Goal: Use online tool/utility: Use online tool/utility

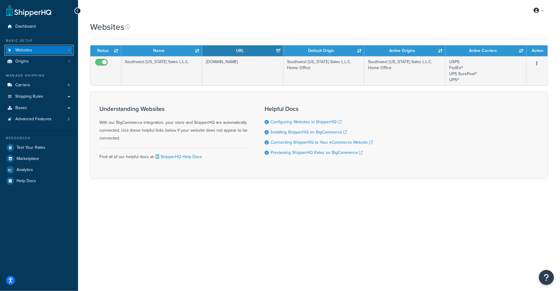
click at [44, 49] on link "Websites 1" at bounding box center [39, 50] width 69 height 11
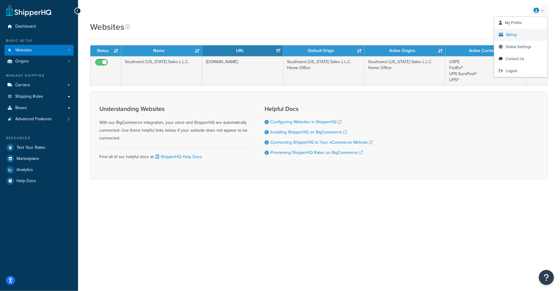
click at [512, 34] on span "Billing" at bounding box center [512, 35] width 10 height 6
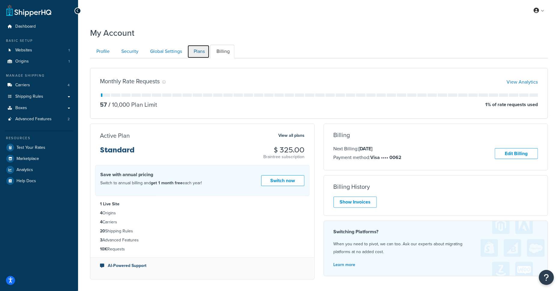
click at [196, 51] on link "Plans" at bounding box center [198, 52] width 22 height 14
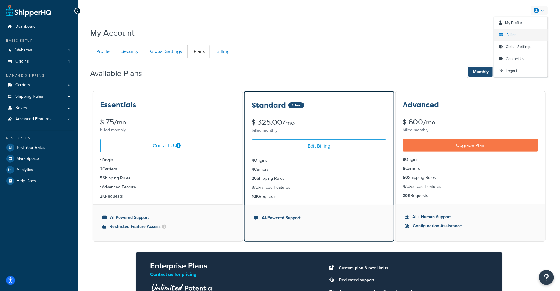
click at [520, 37] on link "Billing" at bounding box center [520, 35] width 53 height 12
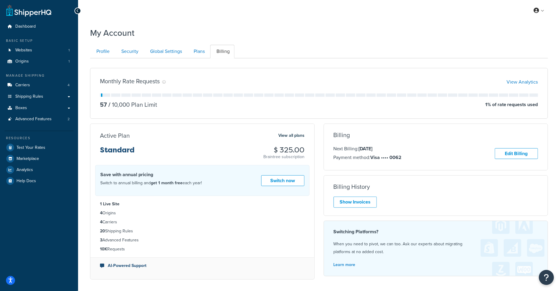
drag, startPoint x: 381, startPoint y: 147, endPoint x: 361, endPoint y: 147, distance: 20.1
click at [360, 147] on p "Next Billing: [DATE]" at bounding box center [368, 149] width 68 height 8
click at [53, 115] on link "Advanced Features 2" at bounding box center [39, 118] width 69 height 11
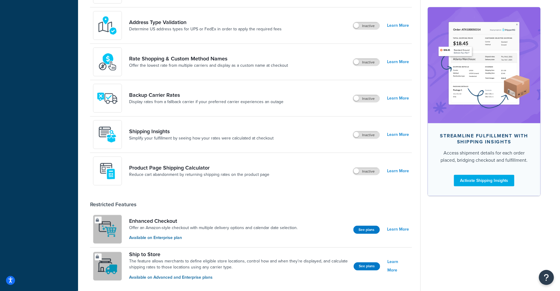
scroll to position [268, 0]
click at [393, 172] on link "Learn More" at bounding box center [398, 170] width 22 height 8
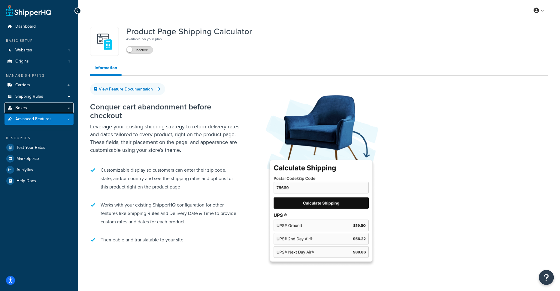
click at [24, 110] on span "Boxes" at bounding box center [21, 107] width 12 height 5
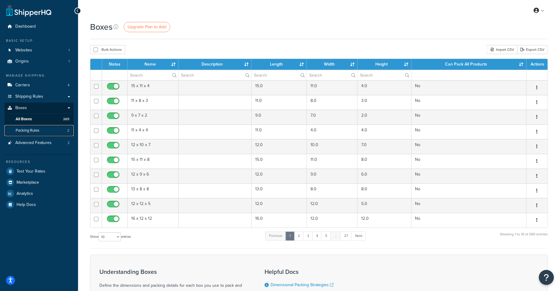
click at [47, 135] on link "Packing Rules 2" at bounding box center [39, 130] width 69 height 11
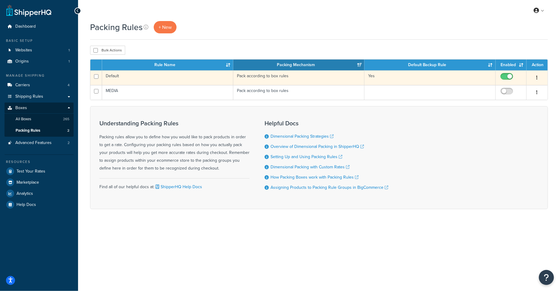
click at [179, 74] on td "Default" at bounding box center [167, 77] width 131 height 15
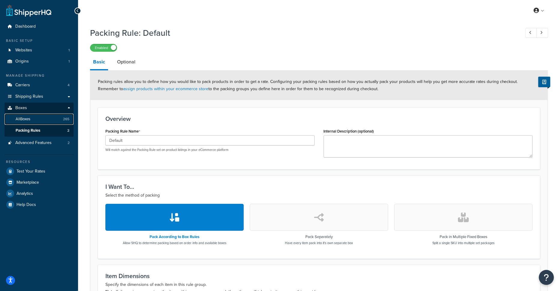
click at [41, 122] on link "All Boxes 265" at bounding box center [39, 118] width 69 height 11
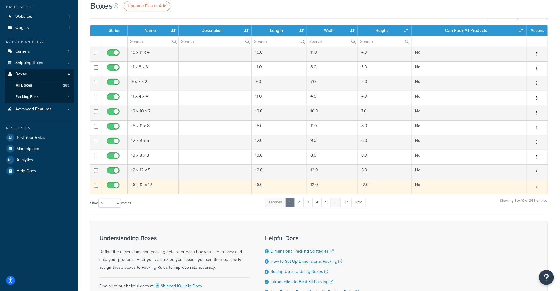
scroll to position [34, 0]
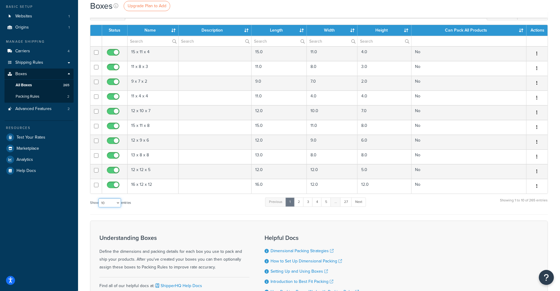
click at [116, 199] on select "10 15 25 50 100 1000" at bounding box center [109, 202] width 23 height 9
select select "1000"
click at [99, 198] on select "10 15 25 50 100 1000" at bounding box center [109, 202] width 23 height 9
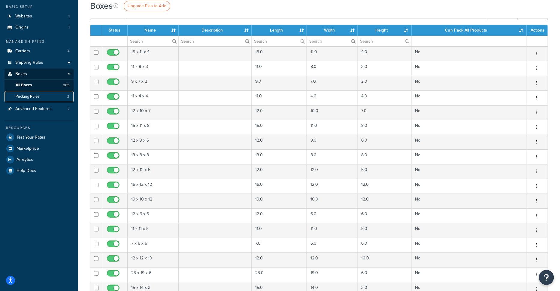
click at [29, 96] on span "Packing Rules" at bounding box center [28, 96] width 24 height 5
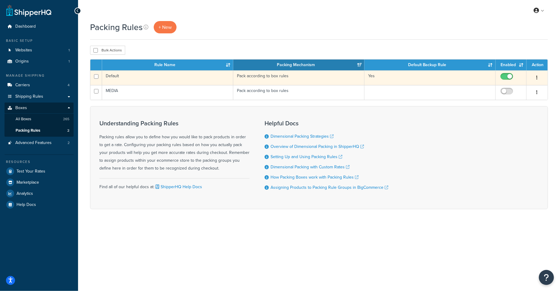
click at [196, 75] on td "Default" at bounding box center [167, 77] width 131 height 15
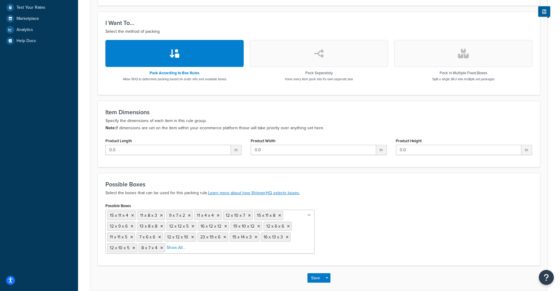
scroll to position [193, 0]
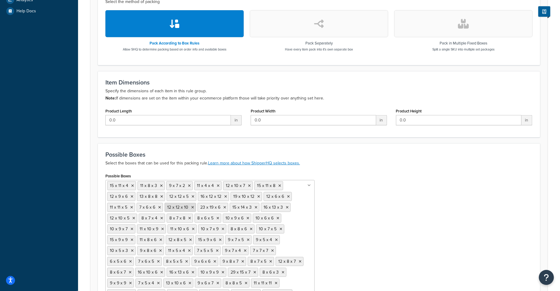
drag, startPoint x: 174, startPoint y: 218, endPoint x: 183, endPoint y: 207, distance: 15.1
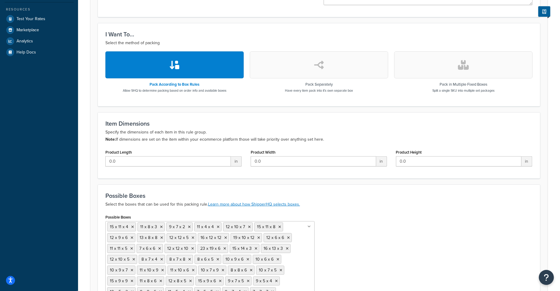
scroll to position [152, 0]
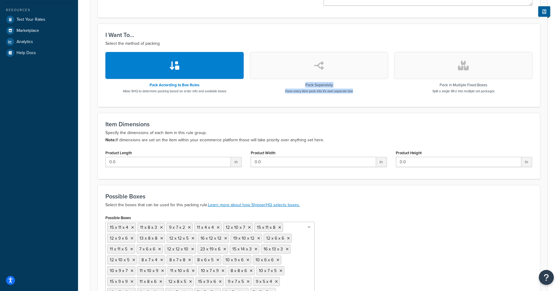
drag, startPoint x: 373, startPoint y: 92, endPoint x: 358, endPoint y: 92, distance: 15.6
click at [358, 92] on div "Pack Separately Have every item pack into it's own separate box" at bounding box center [319, 72] width 138 height 41
click at [371, 122] on h3 "Item Dimensions" at bounding box center [318, 124] width 427 height 7
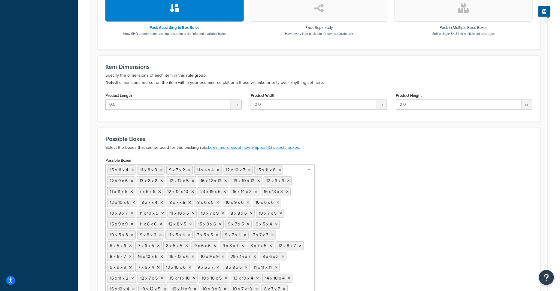
scroll to position [0, 0]
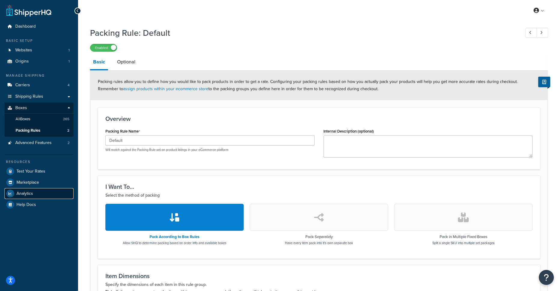
click at [37, 190] on link "Analytics" at bounding box center [39, 193] width 69 height 11
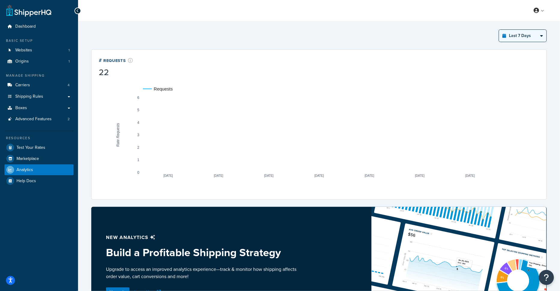
click at [526, 33] on select "Last 24 Hours Last 7 Days Last 30 Days Last 3 Months Last 6 Months Last 12 Mont…" at bounding box center [522, 36] width 47 height 12
click at [499, 30] on select "Last 24 Hours Last 7 Days Last 30 Days Last 3 Months Last 6 Months Last 12 Mont…" at bounding box center [522, 36] width 47 height 12
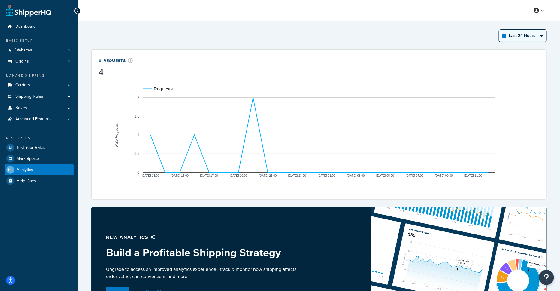
click at [519, 31] on select "Last 24 Hours Last 7 Days Last 30 Days Last 3 Months Last 6 Months Last 12 Mont…" at bounding box center [522, 36] width 47 height 12
select select "last_7_days"
click at [499, 30] on select "Last 24 Hours Last 7 Days Last 30 Days Last 3 Months Last 6 Months Last 12 Mont…" at bounding box center [522, 36] width 47 height 12
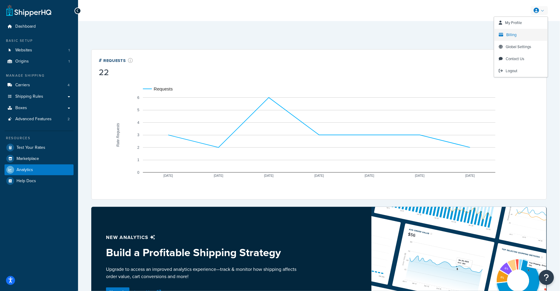
click at [522, 34] on link "Billing" at bounding box center [520, 35] width 53 height 12
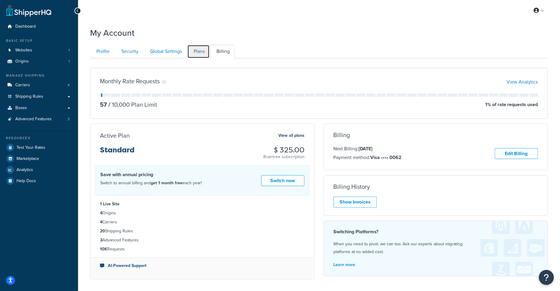
drag, startPoint x: 195, startPoint y: 51, endPoint x: 201, endPoint y: 51, distance: 6.3
click at [195, 51] on link "Plans" at bounding box center [198, 52] width 22 height 14
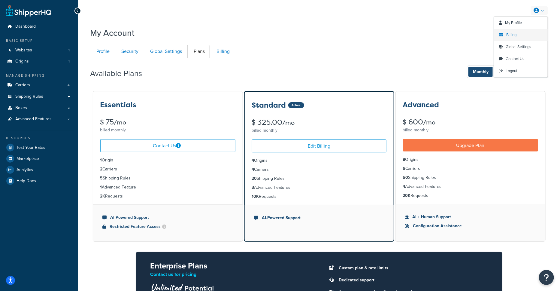
click at [519, 39] on link "Billing" at bounding box center [520, 35] width 53 height 12
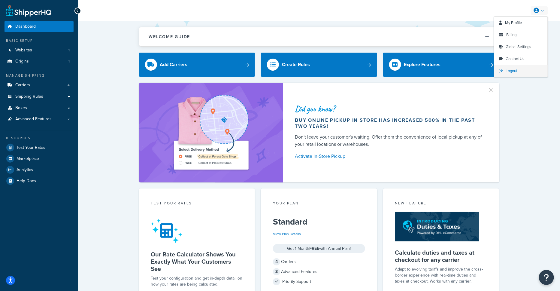
click at [510, 72] on span "Logout" at bounding box center [512, 71] width 12 height 6
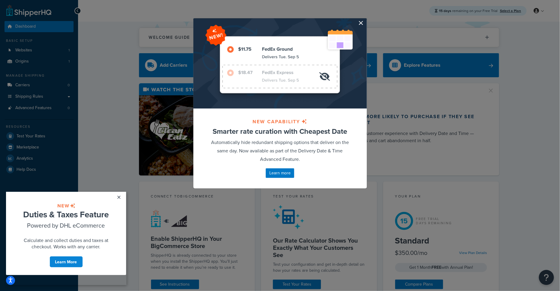
click at [365, 20] on button "button" at bounding box center [366, 19] width 2 height 2
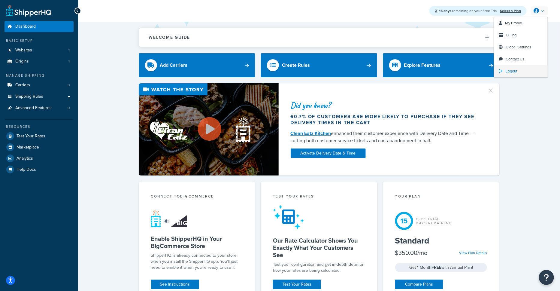
click at [516, 69] on span "Logout" at bounding box center [512, 71] width 12 height 6
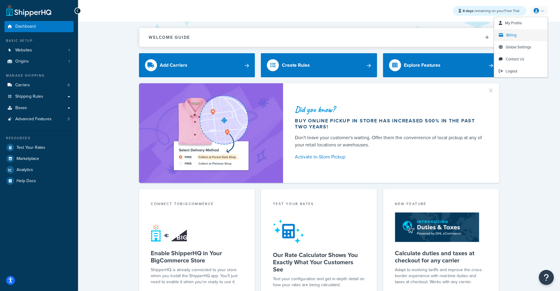
click at [525, 32] on link "Billing" at bounding box center [520, 35] width 53 height 12
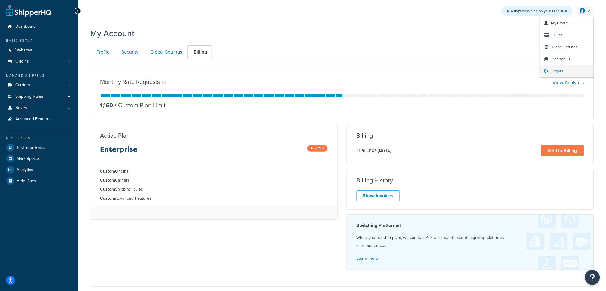
click at [560, 70] on link "Logout" at bounding box center [566, 71] width 53 height 12
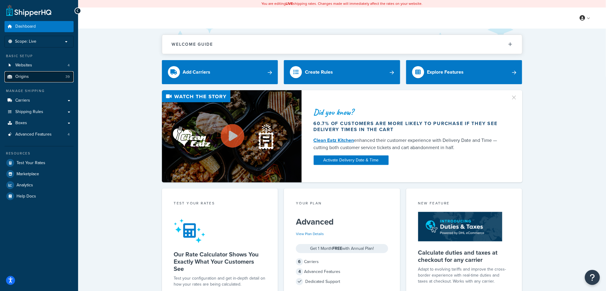
click at [46, 77] on link "Origins 39" at bounding box center [39, 76] width 69 height 11
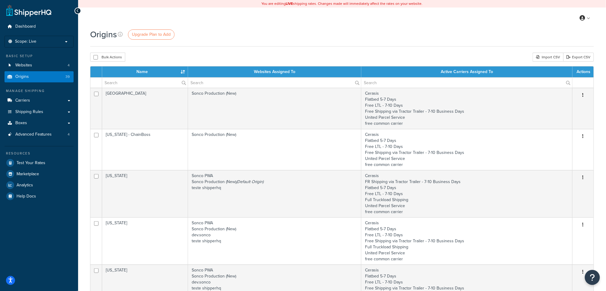
click at [224, 56] on div "Bulk Actions Duplicate Delete Import CSV Export CSV" at bounding box center [342, 57] width 504 height 9
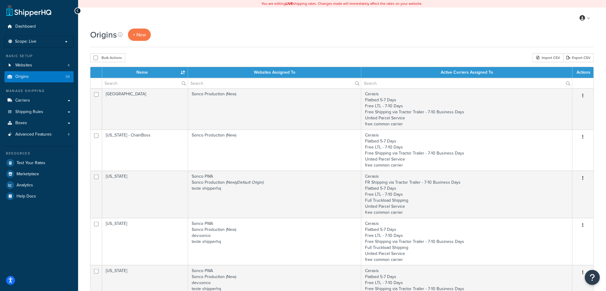
click at [186, 42] on div "Origins + New" at bounding box center [342, 38] width 504 height 19
click at [110, 35] on h1 "Origins" at bounding box center [103, 35] width 27 height 12
click at [585, 17] on link at bounding box center [584, 18] width 17 height 9
click at [566, 41] on link "Billing" at bounding box center [566, 42] width 53 height 12
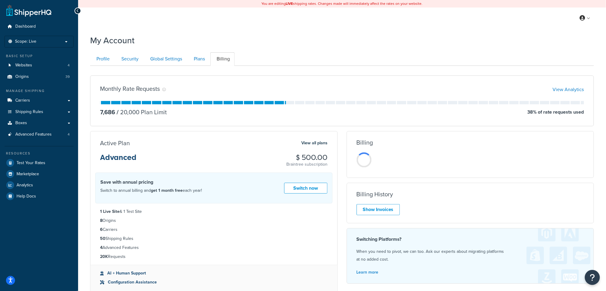
drag, startPoint x: 123, startPoint y: 222, endPoint x: 98, endPoint y: 220, distance: 25.2
click at [98, 220] on ul "1 Live Site & 1 Test Site 8 Origins 6 Carriers 50 Shipping Rules 4 Advanced Fea…" at bounding box center [213, 233] width 247 height 61
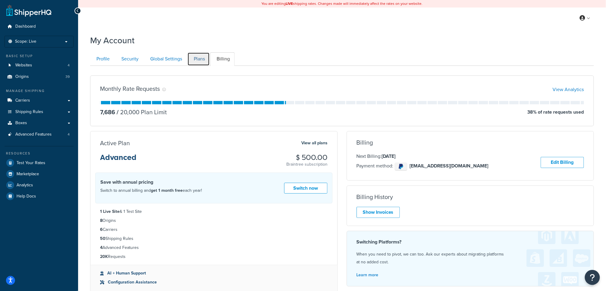
click at [205, 59] on link "Plans" at bounding box center [198, 59] width 22 height 14
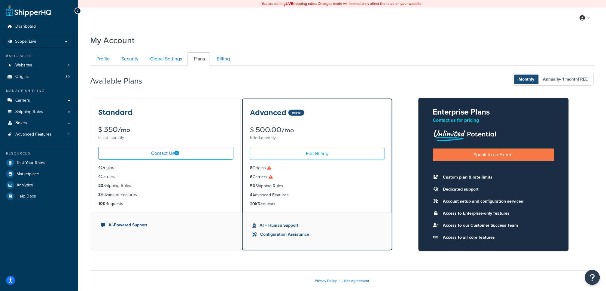
scroll to position [29, 0]
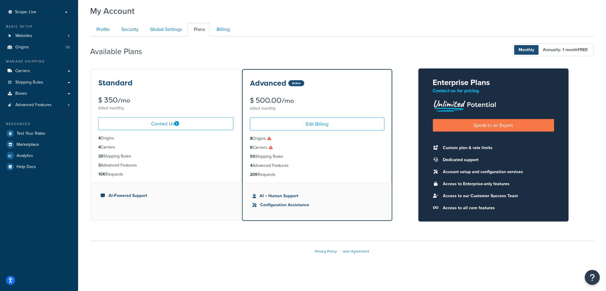
click at [288, 143] on ul "8 Origins 6 Carriers 50 Shipping Rules 4 Advanced Features 20K Requests" at bounding box center [317, 156] width 149 height 52
drag, startPoint x: 280, startPoint y: 139, endPoint x: 265, endPoint y: 144, distance: 16.7
click at [254, 137] on li "8 Origins" at bounding box center [317, 138] width 135 height 7
click at [225, 34] on link "Billing" at bounding box center [222, 30] width 24 height 14
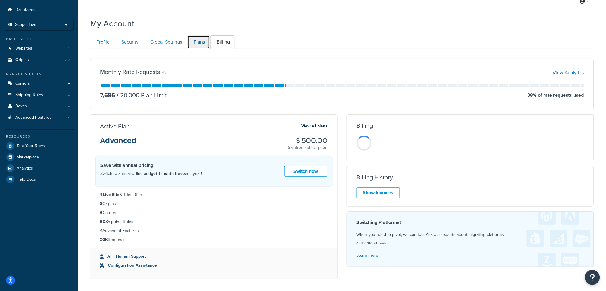
click at [194, 38] on link "Plans" at bounding box center [198, 42] width 22 height 14
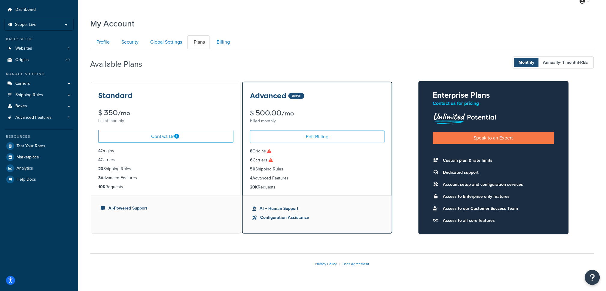
scroll to position [29, 0]
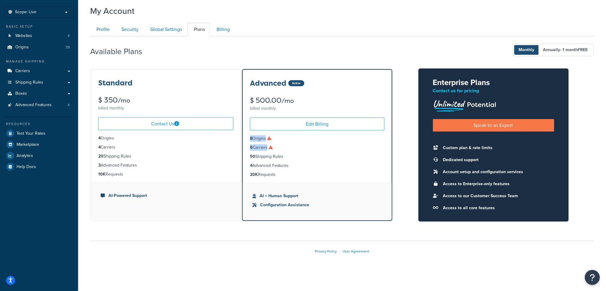
drag, startPoint x: 278, startPoint y: 150, endPoint x: 246, endPoint y: 139, distance: 34.0
click at [246, 139] on ul "8 Origins 6 Carriers 50 Shipping Rules 4 Advanced Features 20K Requests" at bounding box center [317, 156] width 149 height 52
click at [270, 147] on icon at bounding box center [270, 147] width 4 height 4
drag, startPoint x: 270, startPoint y: 147, endPoint x: 277, endPoint y: 147, distance: 6.3
click at [277, 147] on li "6 Carriers" at bounding box center [317, 147] width 135 height 7
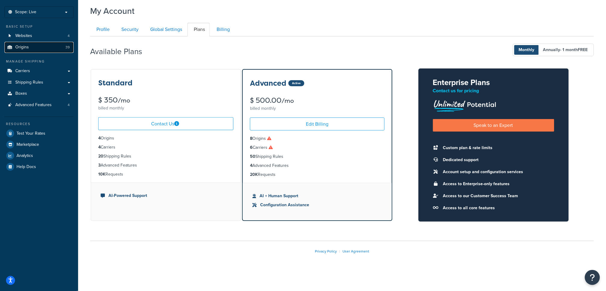
click at [49, 50] on link "Origins 39" at bounding box center [39, 47] width 69 height 11
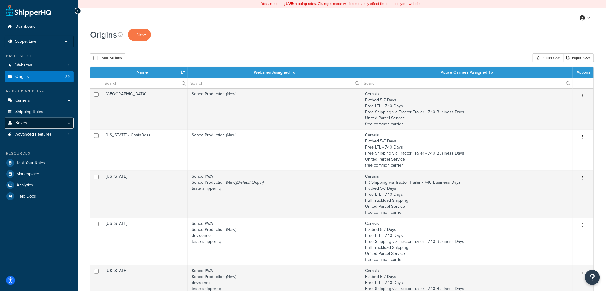
click at [33, 121] on link "Boxes" at bounding box center [39, 122] width 69 height 11
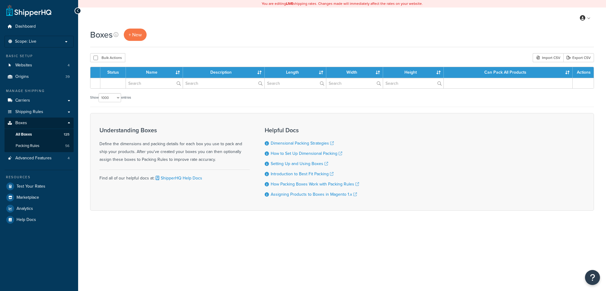
select select "1000"
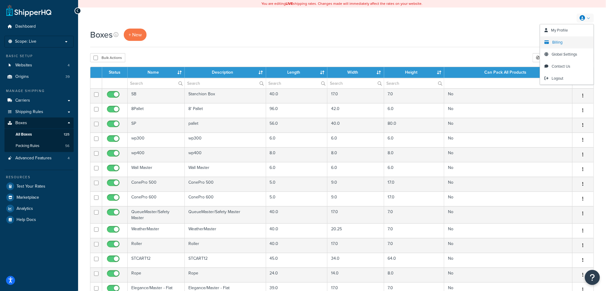
click at [554, 44] on span "Billing" at bounding box center [557, 42] width 10 height 6
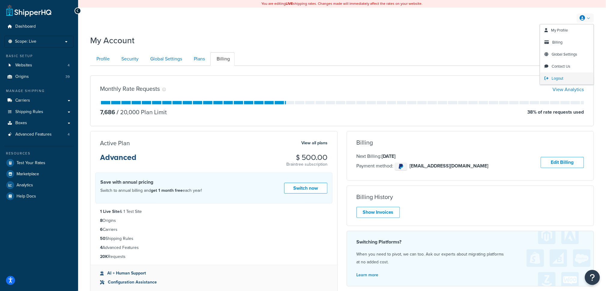
click at [558, 76] on span "Logout" at bounding box center [558, 78] width 12 height 6
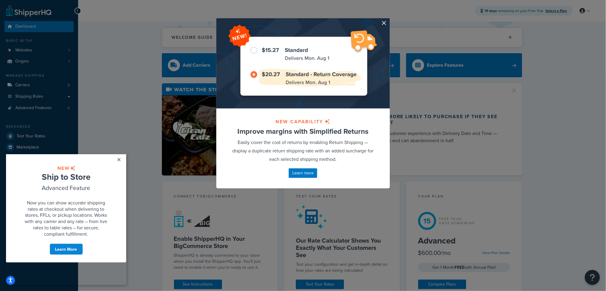
click at [387, 24] on div "NEW CAPABILITY Improve margins with Simplified Returns Easily cover the cost of…" at bounding box center [303, 103] width 174 height 171
click at [388, 20] on button "button" at bounding box center [389, 19] width 2 height 2
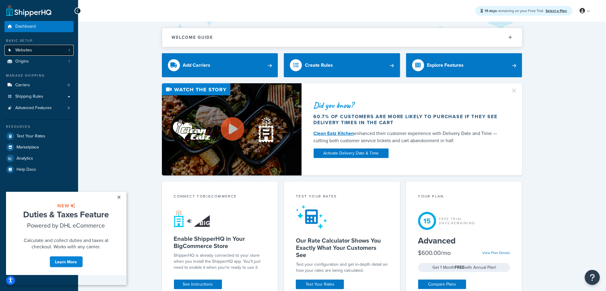
click at [50, 46] on link "Websites 1" at bounding box center [39, 50] width 69 height 11
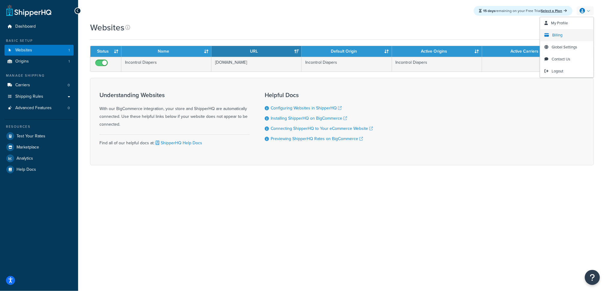
click at [554, 37] on span "Billing" at bounding box center [557, 35] width 10 height 6
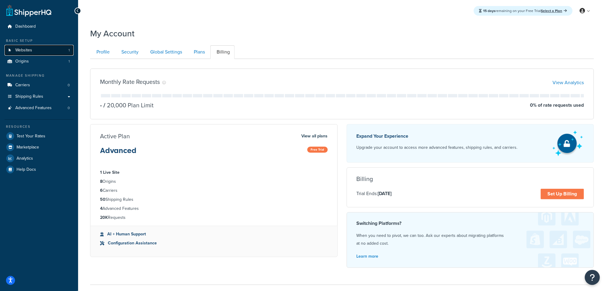
click at [31, 48] on span "Websites" at bounding box center [23, 50] width 17 height 5
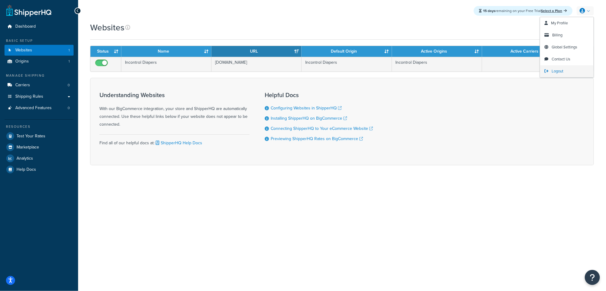
click at [572, 70] on link "Logout" at bounding box center [566, 71] width 53 height 12
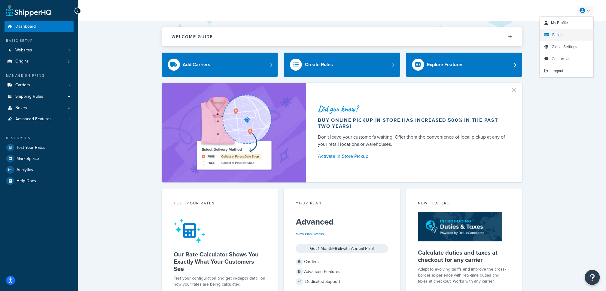
click at [567, 36] on link "Billing" at bounding box center [566, 35] width 53 height 12
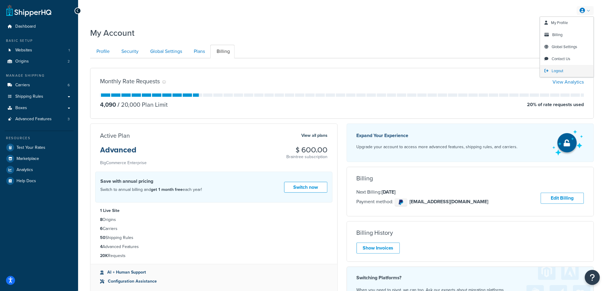
click at [553, 71] on span "Logout" at bounding box center [558, 71] width 12 height 6
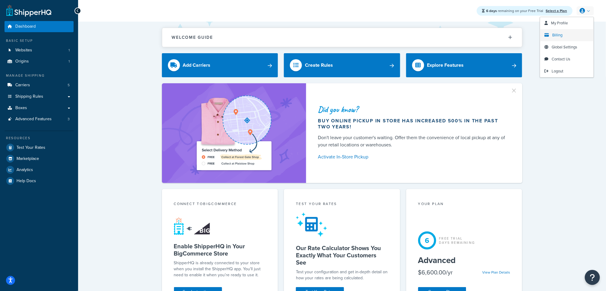
click at [562, 36] on span "Billing" at bounding box center [557, 35] width 10 height 6
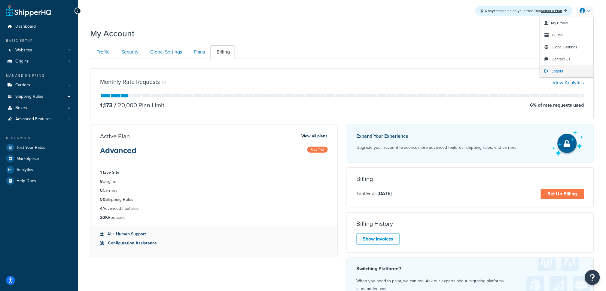
click at [546, 69] on icon at bounding box center [546, 71] width 4 height 4
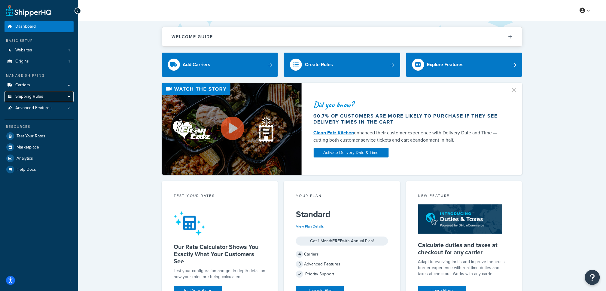
click at [45, 95] on link "Shipping Rules" at bounding box center [39, 96] width 69 height 11
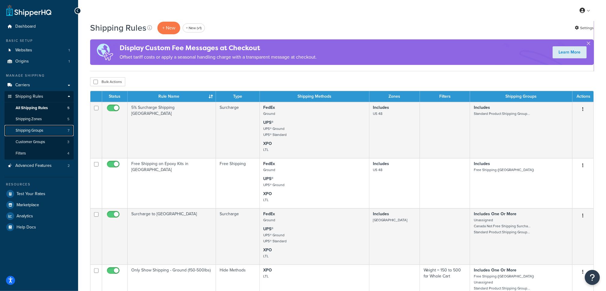
click at [43, 128] on span "Shipping Groups" at bounding box center [30, 130] width 28 height 5
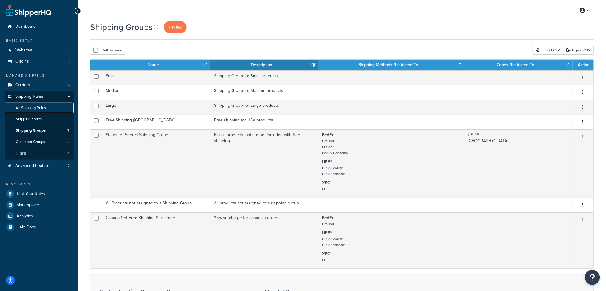
click at [56, 108] on link "All Shipping Rules 5" at bounding box center [39, 107] width 69 height 11
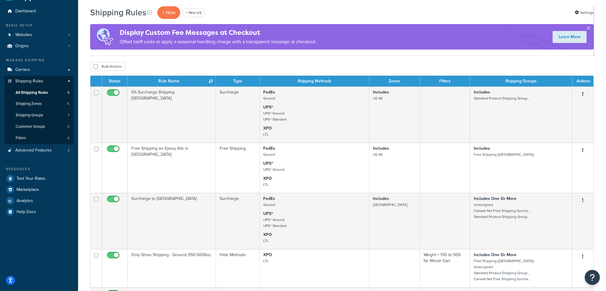
scroll to position [19, 0]
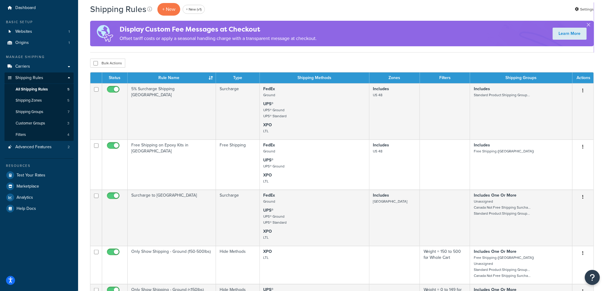
click at [307, 61] on div "Bulk Actions Duplicate [GEOGRAPHIC_DATA]" at bounding box center [342, 63] width 504 height 9
click at [588, 25] on button "button" at bounding box center [589, 26] width 2 height 2
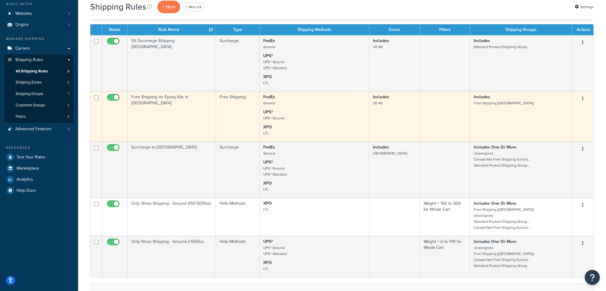
scroll to position [38, 0]
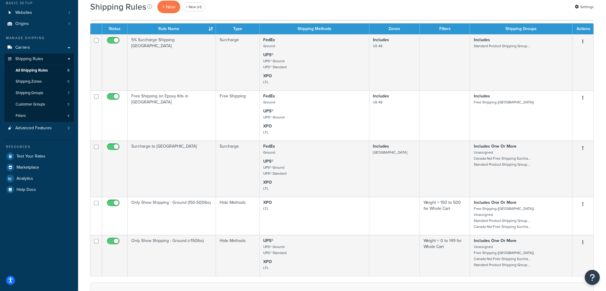
click at [319, 14] on div "Shipping Rules + New + New (v1) Settings" at bounding box center [342, 10] width 504 height 20
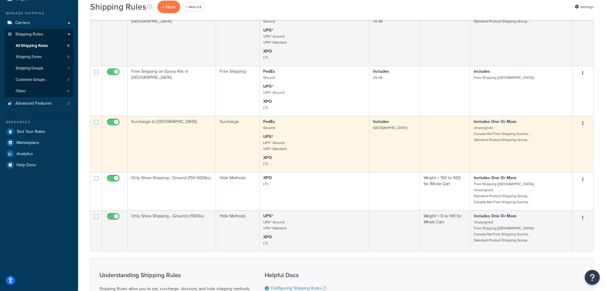
scroll to position [65, 0]
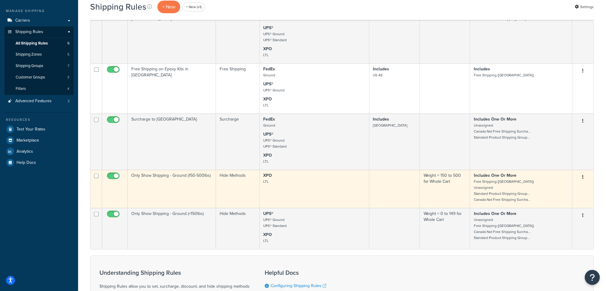
click at [250, 193] on td "Hide Methods" at bounding box center [238, 189] width 44 height 38
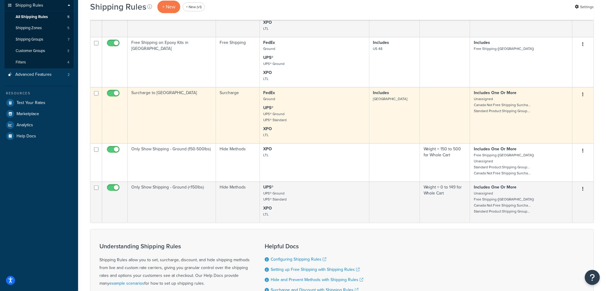
scroll to position [101, 0]
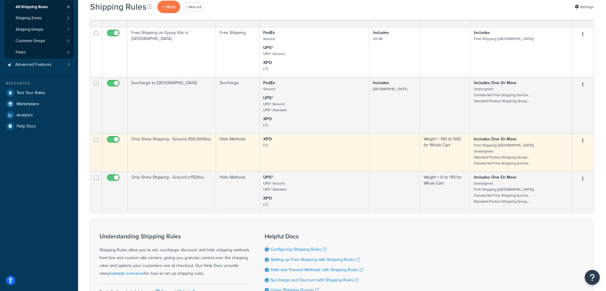
click at [179, 151] on td "Only Show Shipping - Ground (150-500lbs)" at bounding box center [172, 152] width 88 height 38
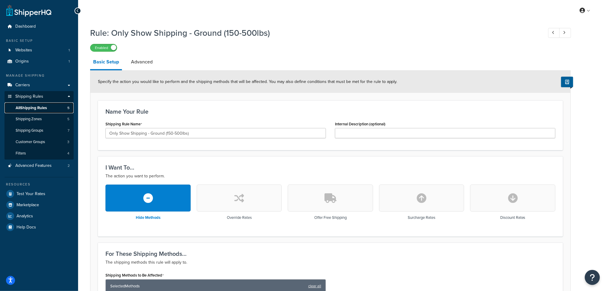
click at [58, 109] on link "All Shipping Rules 5" at bounding box center [39, 107] width 69 height 11
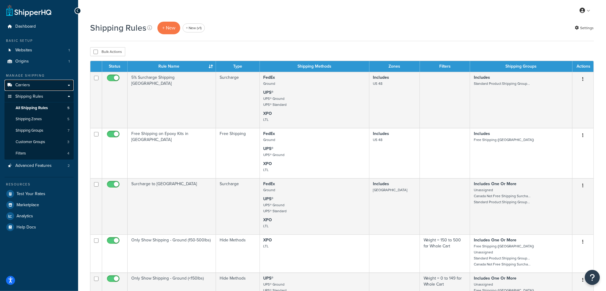
click at [44, 90] on link "Carriers" at bounding box center [39, 85] width 69 height 11
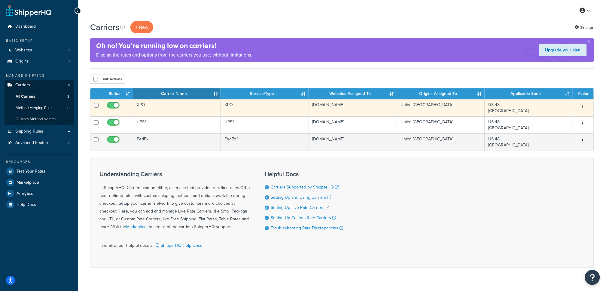
click at [184, 109] on td "XPO" at bounding box center [177, 107] width 88 height 17
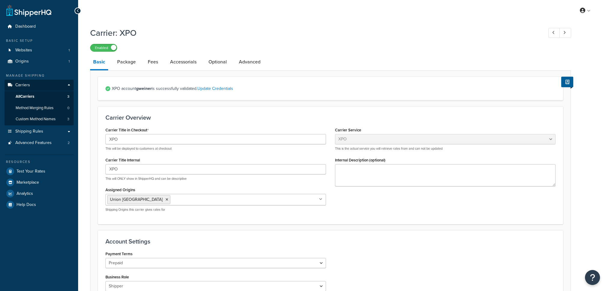
select select "xpoFreight"
click at [251, 59] on link "Advanced" at bounding box center [250, 62] width 28 height 14
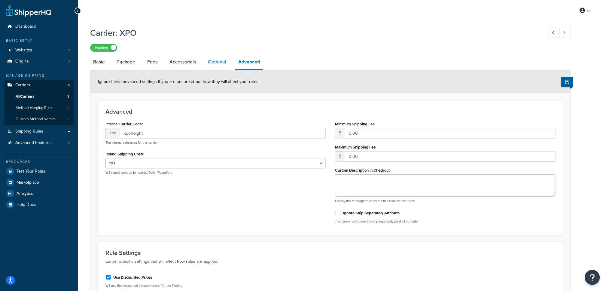
scroll to position [0, 0]
click at [217, 57] on link "Optional" at bounding box center [217, 61] width 24 height 14
select select "55"
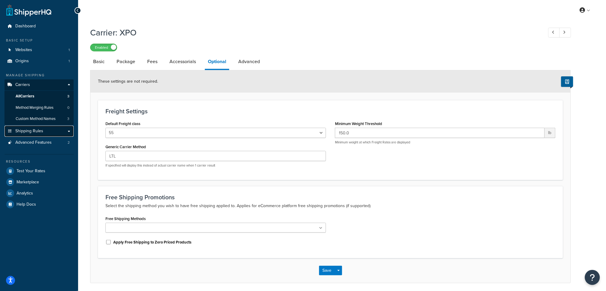
click at [32, 129] on span "Shipping Rules" at bounding box center [29, 131] width 28 height 5
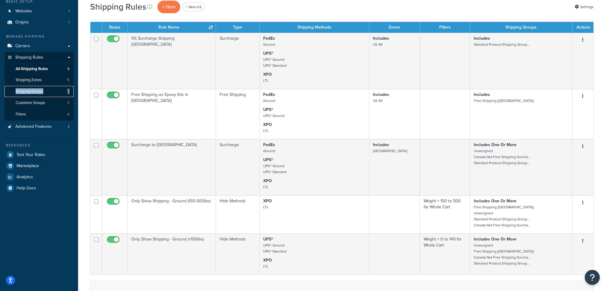
scroll to position [39, 0]
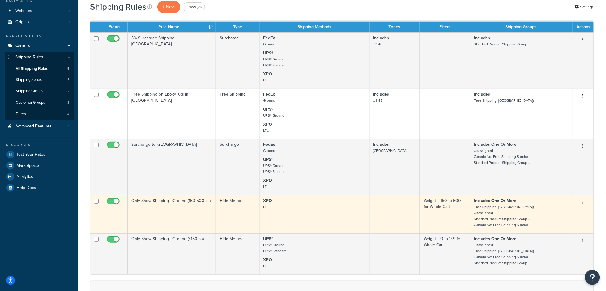
click at [311, 204] on p "XPO LTL" at bounding box center [314, 204] width 102 height 12
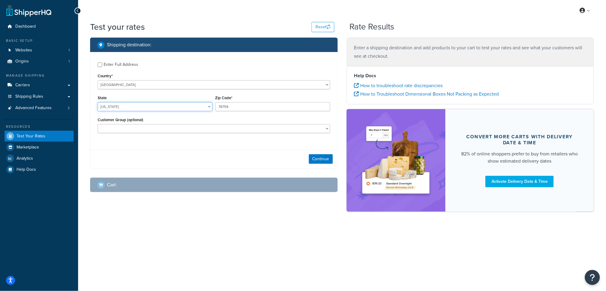
click at [146, 105] on select "[US_STATE] [US_STATE] [US_STATE] [US_STATE] [US_STATE] Armed Forces Americas Ar…" at bounding box center [155, 106] width 115 height 9
select select "NJ"
click at [98, 102] on select "[US_STATE] [US_STATE] [US_STATE] [US_STATE] [US_STATE] Armed Forces Americas Ar…" at bounding box center [155, 106] width 115 height 9
click at [229, 107] on input "78759" at bounding box center [272, 106] width 115 height 9
type input "08854"
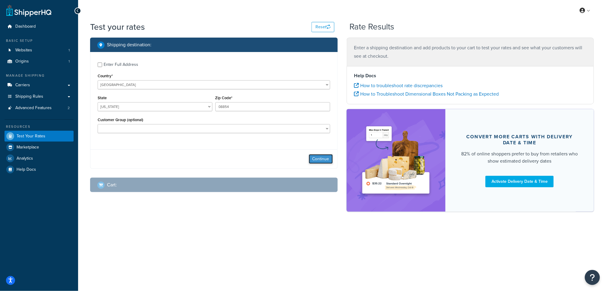
click at [313, 155] on button "Continue" at bounding box center [321, 159] width 24 height 10
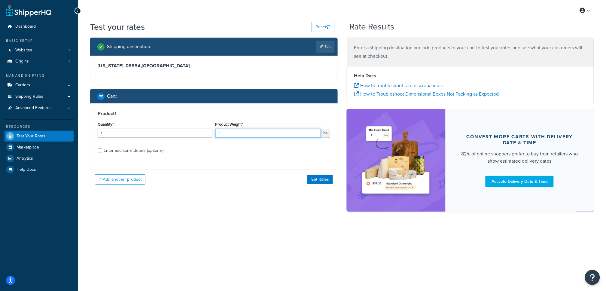
click at [240, 130] on input "1" at bounding box center [267, 133] width 105 height 9
type input "56"
click at [143, 149] on div "Enter additional details (optional)" at bounding box center [134, 150] width 60 height 8
click at [102, 149] on input "Enter additional details (optional)" at bounding box center [100, 150] width 5 height 5
checkbox input "true"
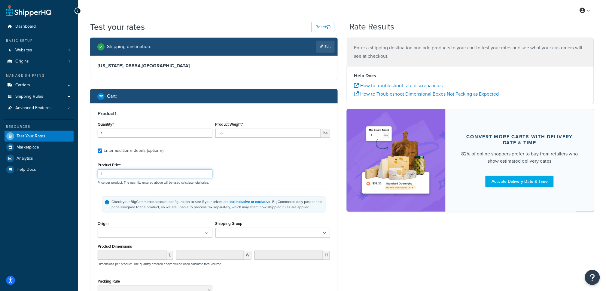
click at [128, 175] on input "1" at bounding box center [155, 173] width 115 height 9
type input "414"
click at [137, 232] on input "Origin" at bounding box center [125, 233] width 53 height 7
drag, startPoint x: 125, startPoint y: 246, endPoint x: 167, endPoint y: 220, distance: 48.8
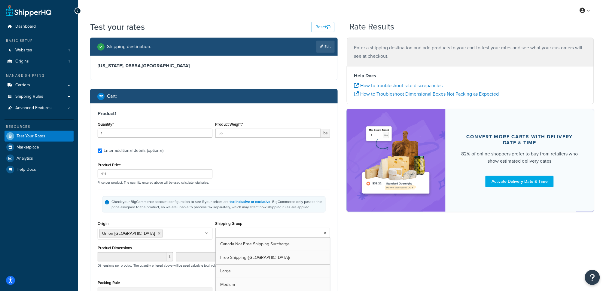
click at [266, 231] on ul at bounding box center [272, 233] width 115 height 10
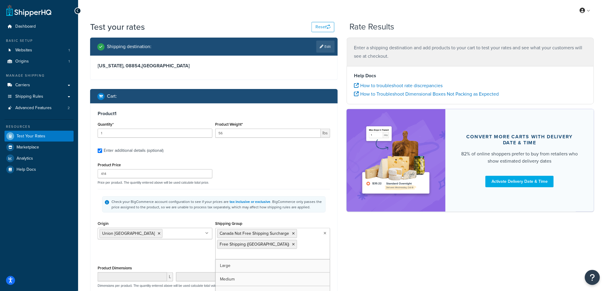
click at [278, 191] on div "Check your BigCommerce account configuration to see if your prices are tax incl…" at bounding box center [214, 204] width 232 height 30
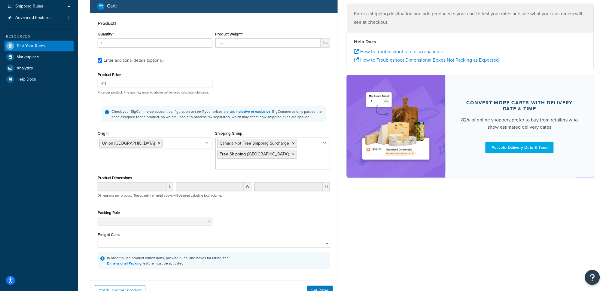
scroll to position [130, 0]
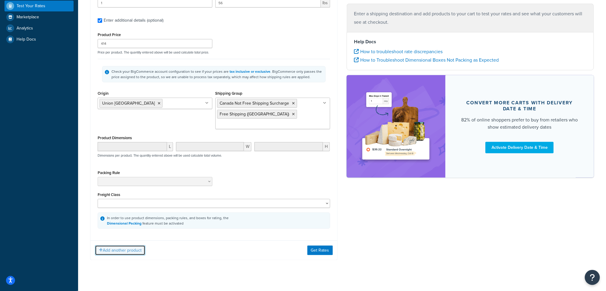
drag, startPoint x: 143, startPoint y: 241, endPoint x: 148, endPoint y: 237, distance: 6.6
click at [143, 245] on button "Add another product" at bounding box center [120, 250] width 50 height 10
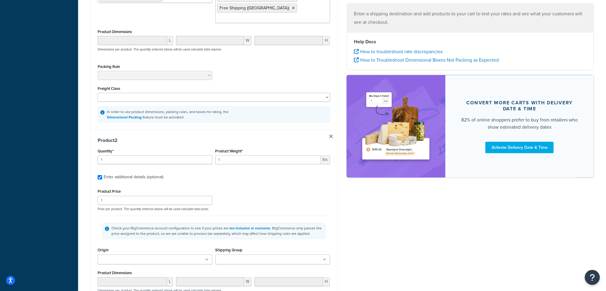
scroll to position [236, 0]
click at [133, 155] on input "1" at bounding box center [155, 159] width 115 height 9
type input "10"
type input "90"
click at [114, 195] on input "1" at bounding box center [155, 199] width 115 height 9
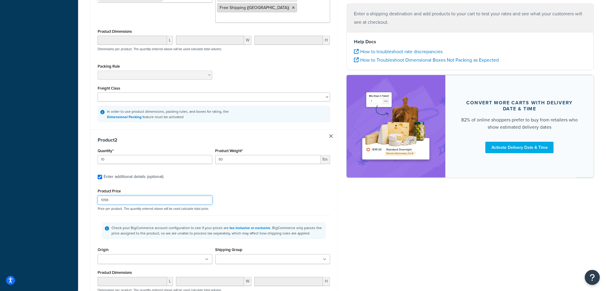
type input "1098"
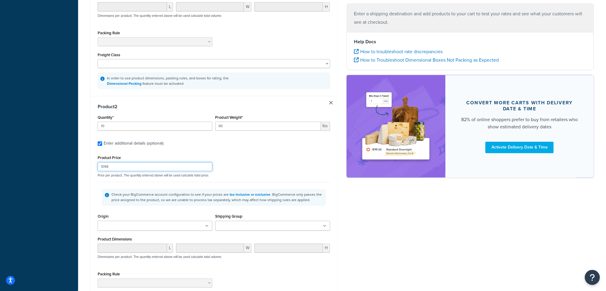
scroll to position [278, 0]
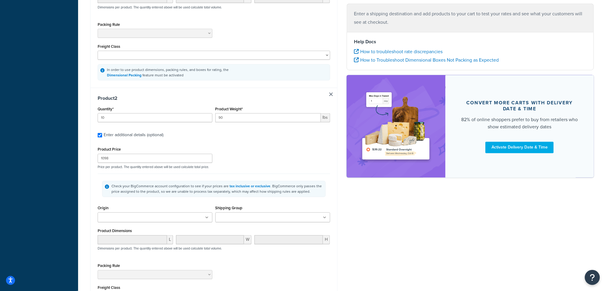
click at [154, 212] on ul at bounding box center [155, 217] width 115 height 10
click at [271, 212] on ul at bounding box center [272, 217] width 115 height 10
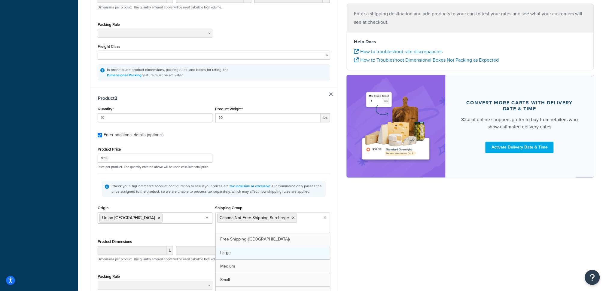
drag, startPoint x: 256, startPoint y: 232, endPoint x: 313, endPoint y: 229, distance: 57.2
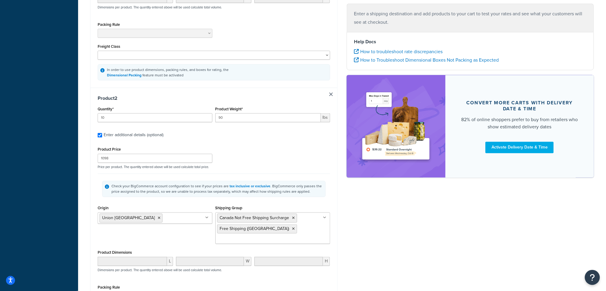
click at [395, 227] on div "Shipping destination : Edit New Jersey, 08854 , United States Cart : Product 1 …" at bounding box center [342, 68] width 513 height 616
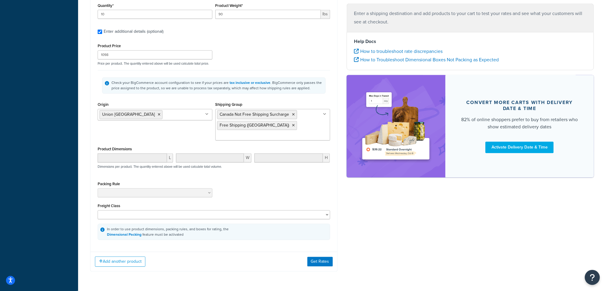
scroll to position [382, 0]
click at [316, 256] on button "Get Rates" at bounding box center [320, 261] width 26 height 10
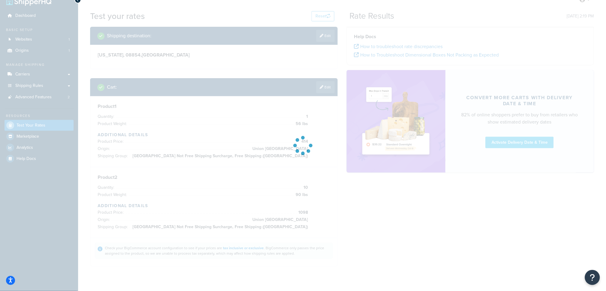
scroll to position [0, 0]
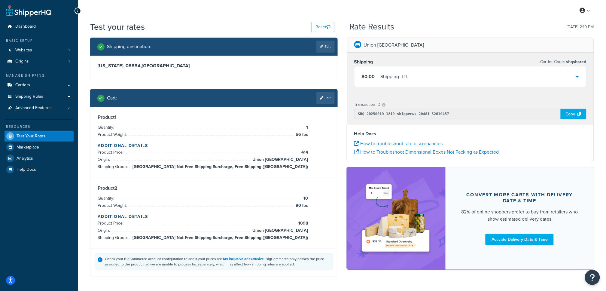
click at [320, 98] on icon at bounding box center [322, 98] width 4 height 4
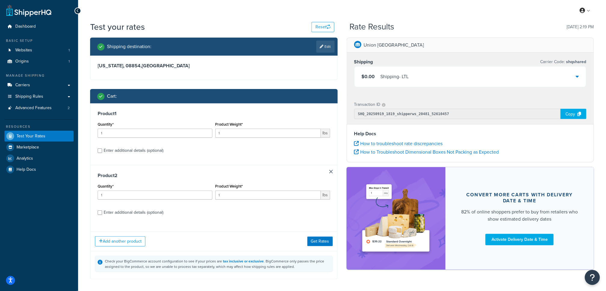
click at [149, 151] on div "Enter additional details (optional)" at bounding box center [134, 150] width 60 height 8
click at [102, 151] on input "Enter additional details (optional)" at bounding box center [100, 150] width 5 height 5
checkbox input "true"
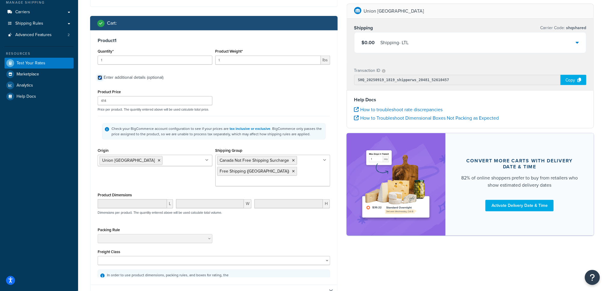
scroll to position [82, 0]
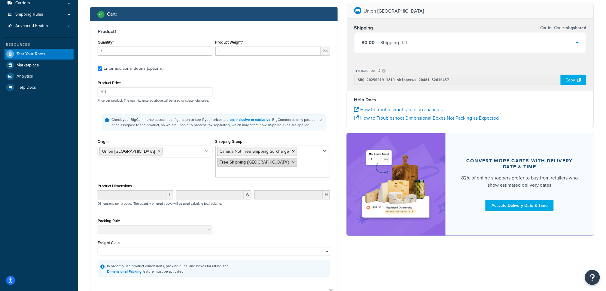
click at [292, 162] on icon at bounding box center [293, 162] width 3 height 4
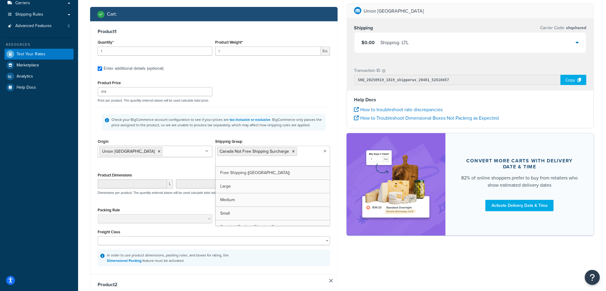
click at [261, 162] on input "Shipping Group" at bounding box center [243, 162] width 53 height 7
type input "s"
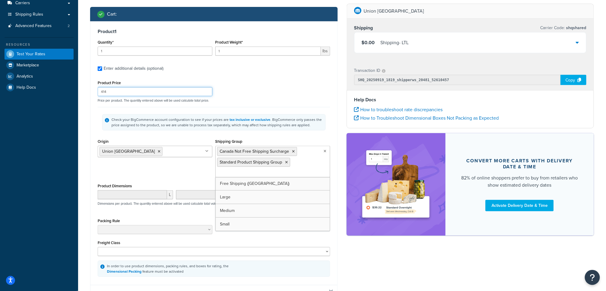
click at [294, 88] on div "Product Price 414 Price per product. The quantity entered above will be used ca…" at bounding box center [213, 91] width 235 height 24
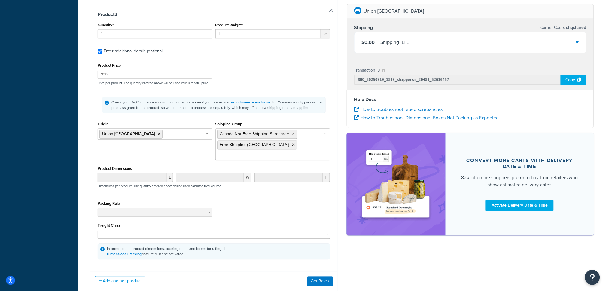
scroll to position [422, 0]
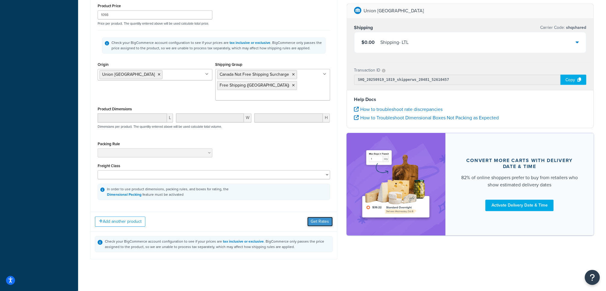
click at [322, 216] on button "Get Rates" at bounding box center [320, 221] width 26 height 10
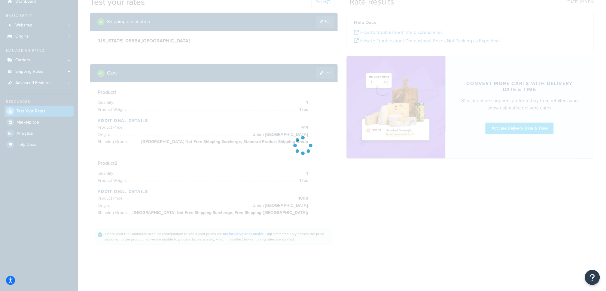
scroll to position [25, 0]
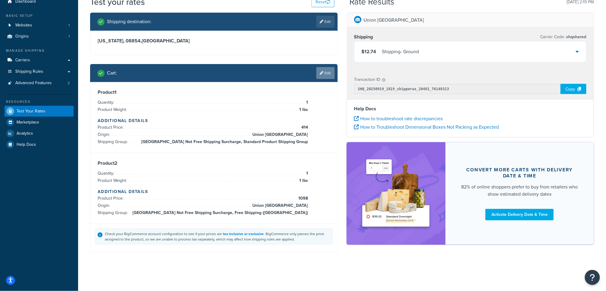
click at [327, 70] on link "Edit" at bounding box center [325, 73] width 18 height 12
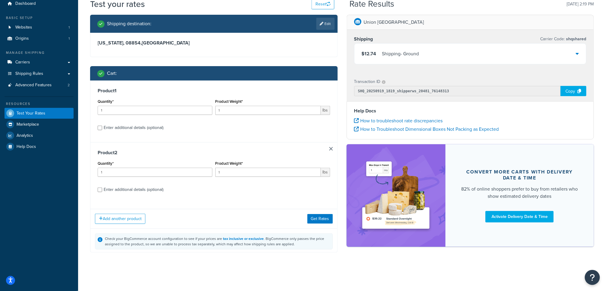
scroll to position [28, 0]
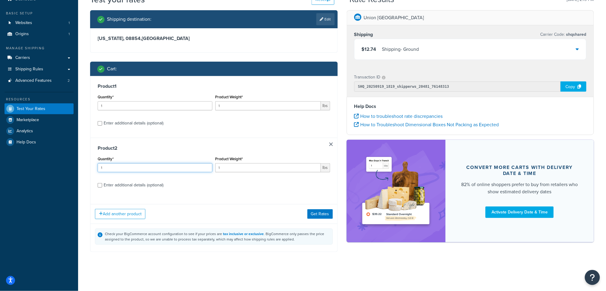
click at [151, 167] on input "1" at bounding box center [155, 167] width 115 height 9
type input "10"
type input "90"
click at [241, 104] on input "1" at bounding box center [267, 105] width 105 height 9
type input "56"
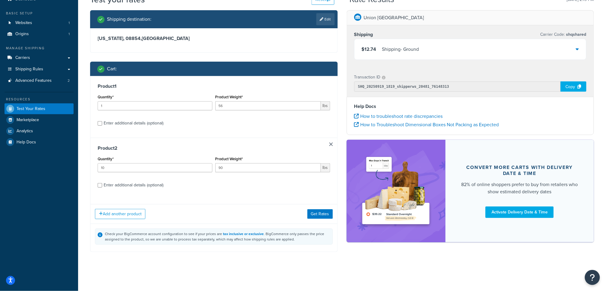
click at [134, 184] on div "Enter additional details (optional)" at bounding box center [134, 185] width 60 height 8
click at [102, 184] on input "Enter additional details (optional)" at bounding box center [100, 185] width 5 height 5
checkbox input "true"
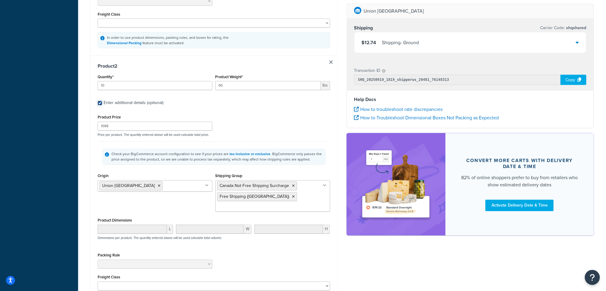
scroll to position [422, 0]
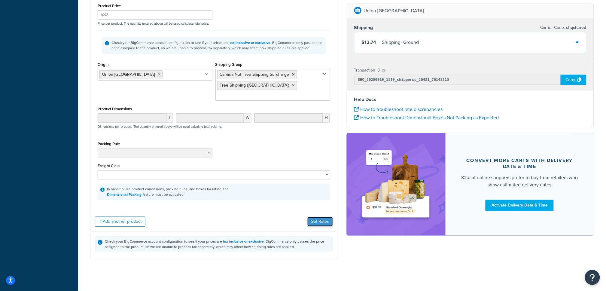
click at [318, 217] on button "Get Rates" at bounding box center [320, 221] width 26 height 10
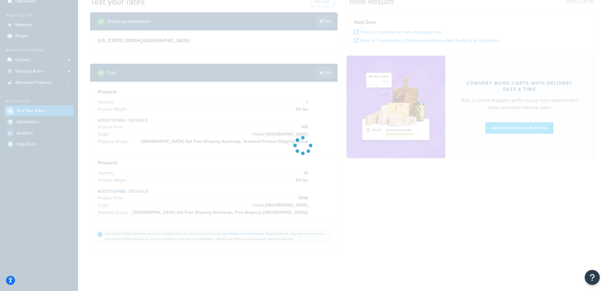
scroll to position [25, 0]
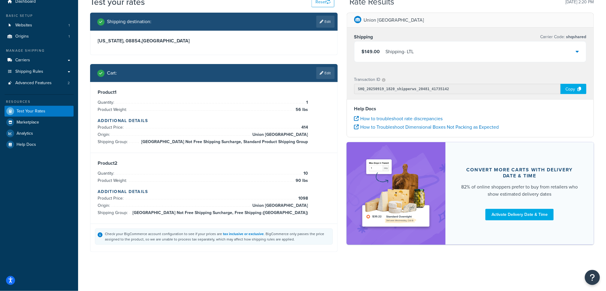
click at [455, 54] on div "$149.00 Shipping - LTL" at bounding box center [470, 51] width 232 height 20
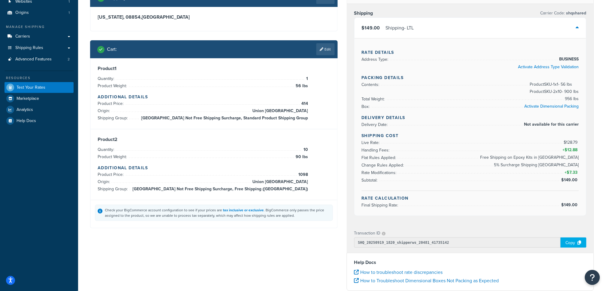
scroll to position [47, 0]
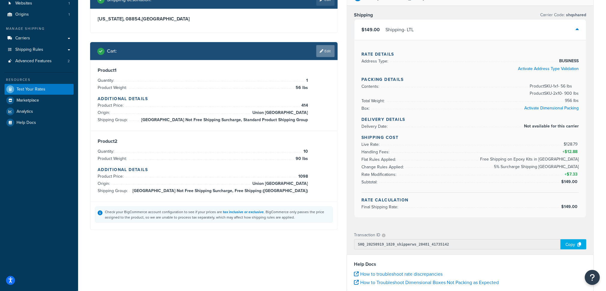
click at [326, 53] on link "Edit" at bounding box center [325, 51] width 18 height 12
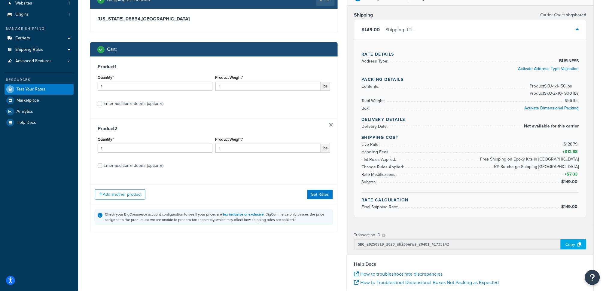
click at [141, 103] on div "Enter additional details (optional)" at bounding box center [134, 103] width 60 height 8
click at [102, 103] on input "Enter additional details (optional)" at bounding box center [100, 103] width 5 height 5
checkbox input "true"
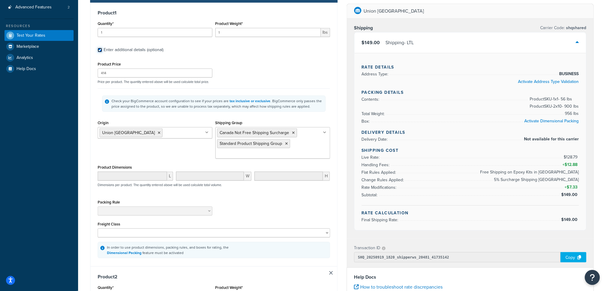
scroll to position [111, 0]
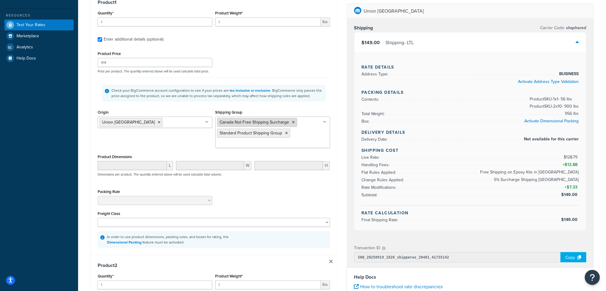
click at [292, 122] on icon at bounding box center [293, 122] width 3 height 4
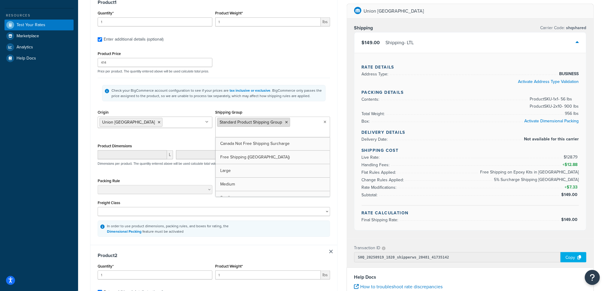
click at [288, 122] on li "Standard Product Shipping Group" at bounding box center [253, 122] width 73 height 9
click at [286, 122] on icon at bounding box center [286, 122] width 3 height 4
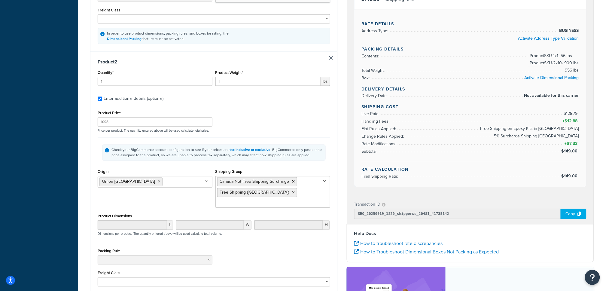
scroll to position [292, 0]
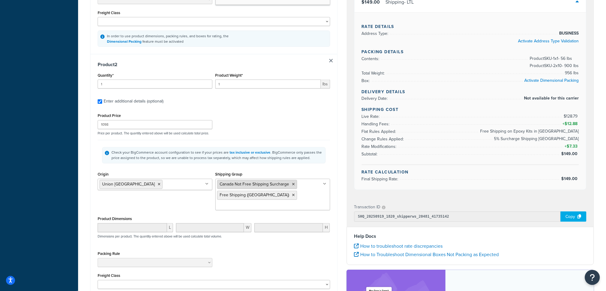
click at [293, 186] on icon at bounding box center [293, 185] width 3 height 4
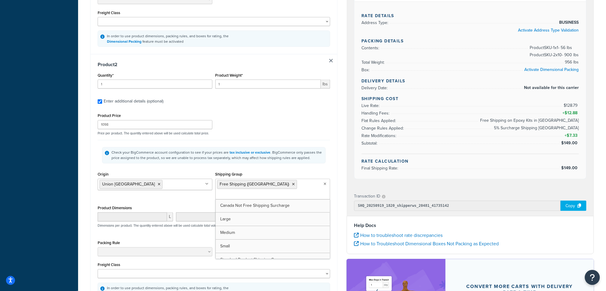
click at [292, 185] on icon at bounding box center [293, 185] width 3 height 4
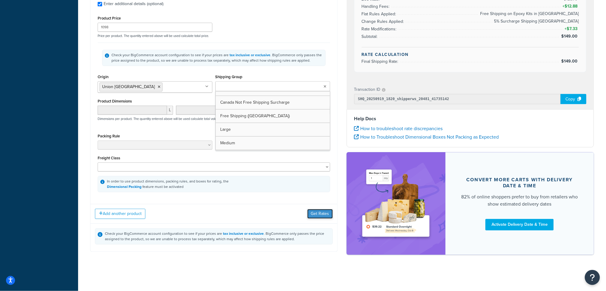
click at [318, 211] on button "Get Rates" at bounding box center [320, 214] width 26 height 10
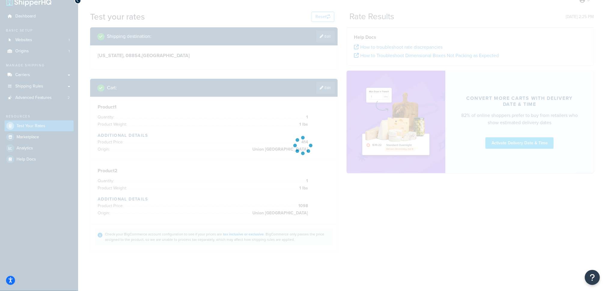
scroll to position [14, 0]
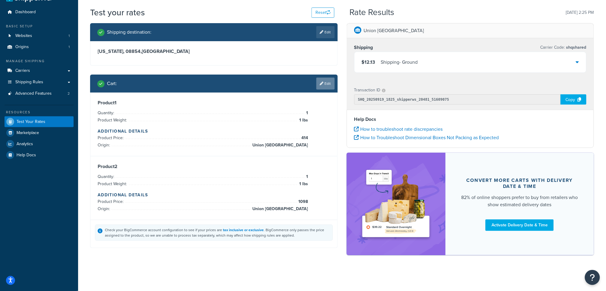
click at [334, 85] on link "Edit" at bounding box center [325, 83] width 18 height 12
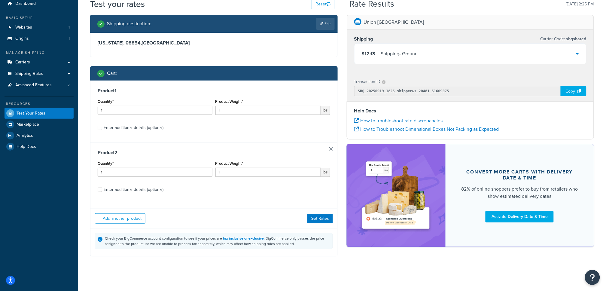
scroll to position [28, 0]
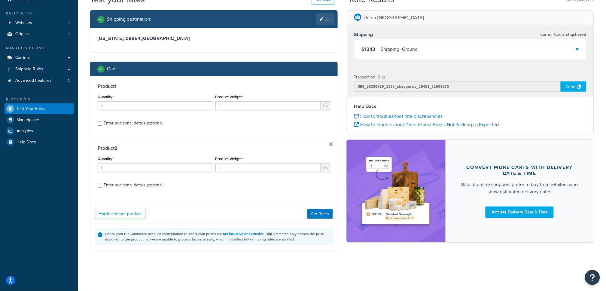
click at [237, 111] on div "Product Weight* 1 lbs" at bounding box center [273, 104] width 118 height 22
click at [240, 107] on input "1" at bounding box center [267, 105] width 105 height 9
type input "56"
click at [155, 167] on input "1" at bounding box center [155, 167] width 115 height 9
type input "10"
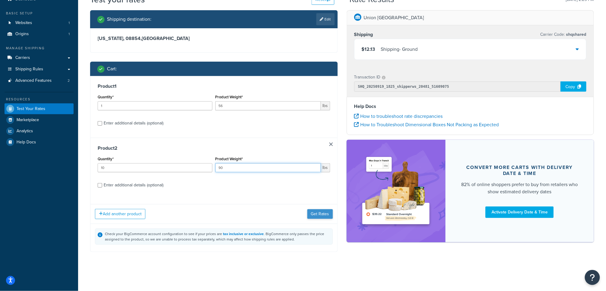
type input "90"
click at [312, 211] on button "Get Rates" at bounding box center [320, 214] width 26 height 10
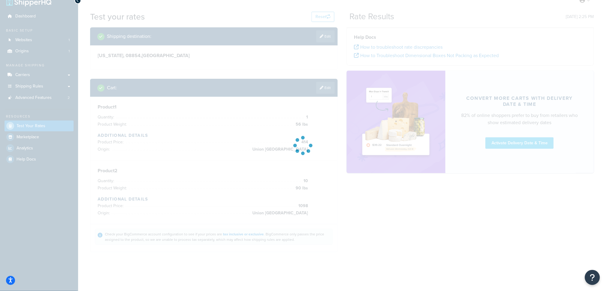
scroll to position [14, 0]
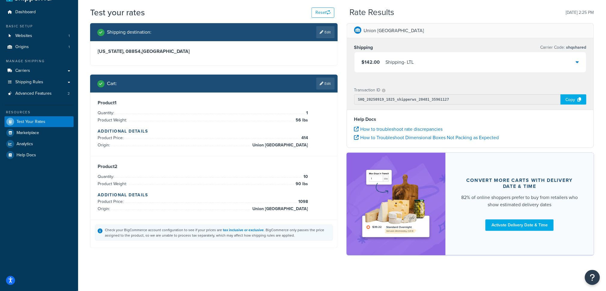
click at [416, 64] on div "$142.00 Shipping - LTL" at bounding box center [470, 62] width 232 height 20
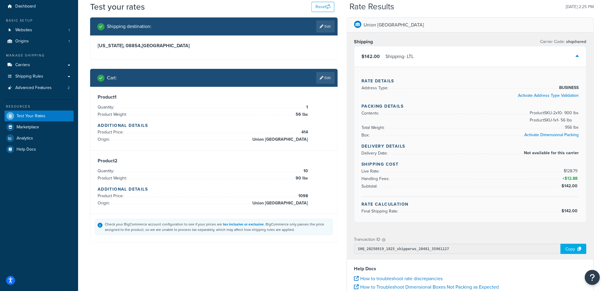
scroll to position [28, 0]
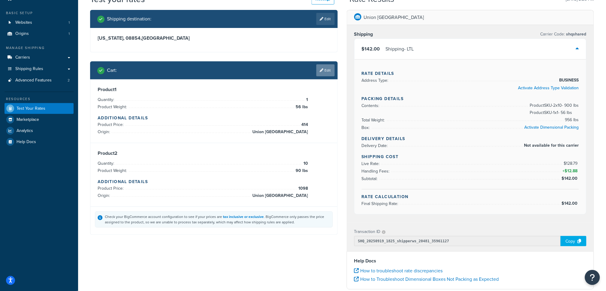
click at [325, 67] on link "Edit" at bounding box center [325, 70] width 18 height 12
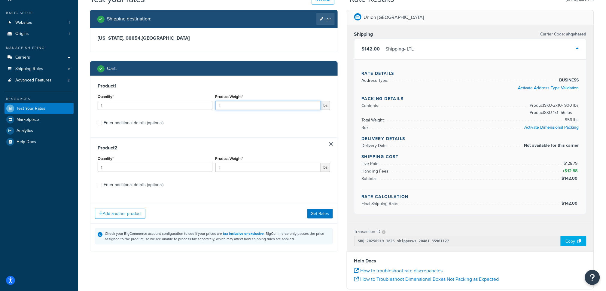
click at [253, 103] on input "1" at bounding box center [267, 105] width 105 height 9
type input "56"
click at [131, 168] on input "1" at bounding box center [155, 167] width 115 height 9
type input "10"
type input "90"
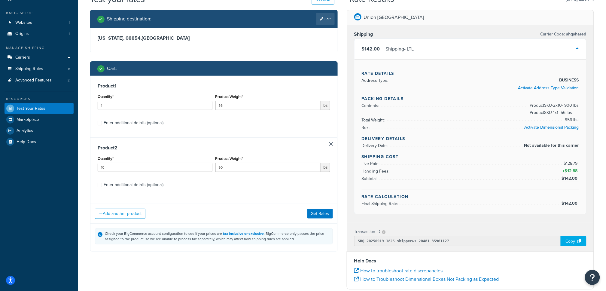
click at [132, 122] on div "Enter additional details (optional)" at bounding box center [134, 123] width 60 height 8
click at [102, 122] on input "Enter additional details (optional)" at bounding box center [100, 123] width 5 height 5
checkbox input "true"
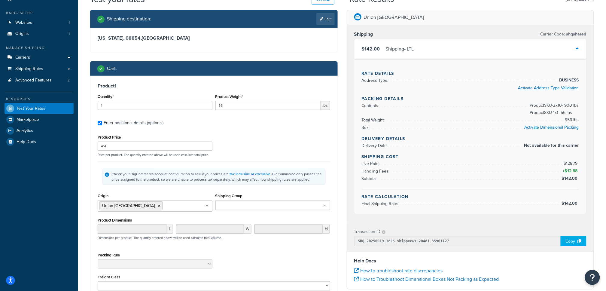
click at [268, 203] on ul at bounding box center [272, 205] width 115 height 10
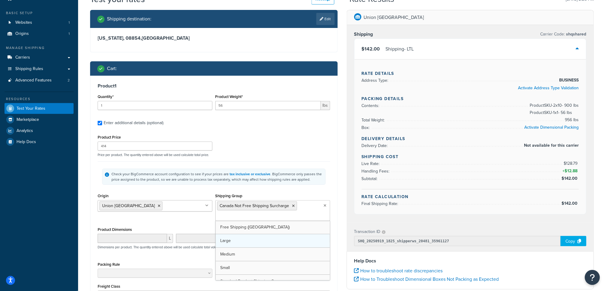
scroll to position [8, 0]
drag, startPoint x: 270, startPoint y: 272, endPoint x: 273, endPoint y: 267, distance: 6.2
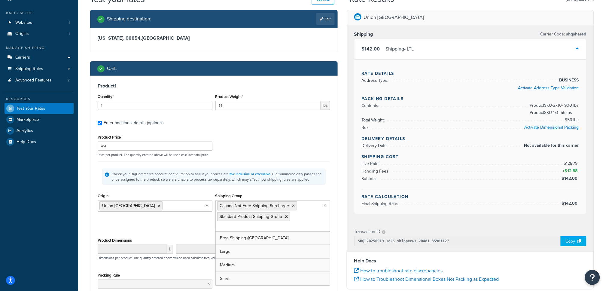
click at [268, 145] on div "Product Price 414 Price per product. The quantity entered above will be used ca…" at bounding box center [213, 145] width 235 height 24
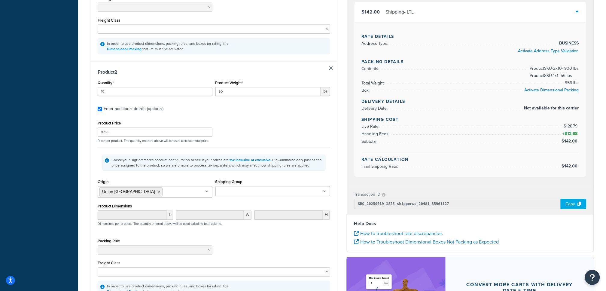
scroll to position [317, 0]
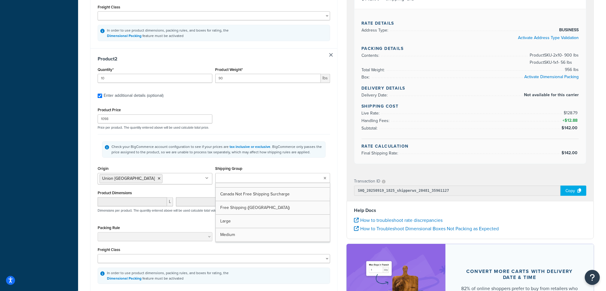
click at [272, 177] on ul at bounding box center [272, 178] width 115 height 10
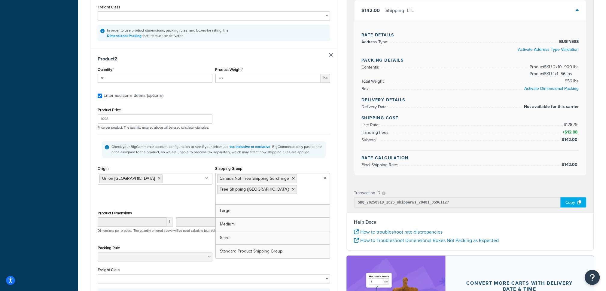
click at [309, 138] on div "Check your BigCommerce account configuration to see if your prices are tax incl…" at bounding box center [214, 149] width 232 height 30
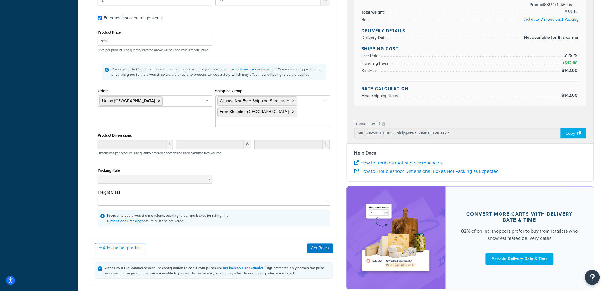
scroll to position [401, 0]
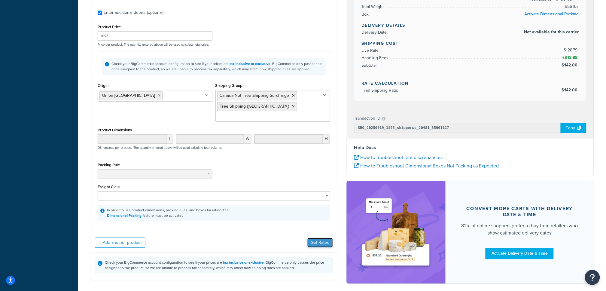
click at [323, 237] on button "Get Rates" at bounding box center [320, 242] width 26 height 10
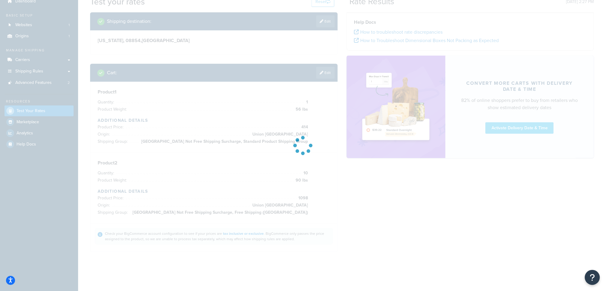
scroll to position [25, 0]
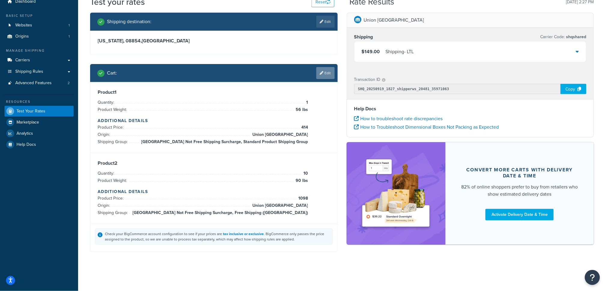
click at [327, 72] on link "Edit" at bounding box center [325, 73] width 18 height 12
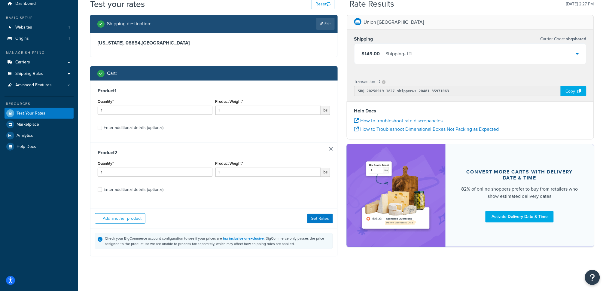
scroll to position [28, 0]
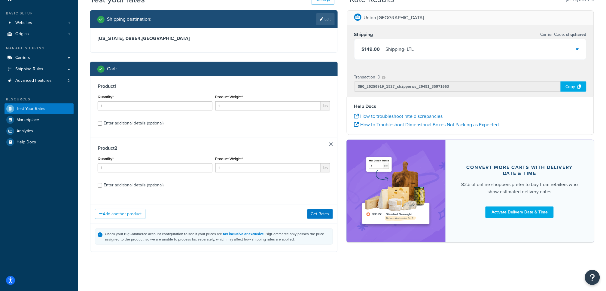
click at [153, 129] on div "Product 1 Quantity* 1 Product Weight* 1 lbs Enter additional details (optional)" at bounding box center [213, 107] width 247 height 62
click at [152, 123] on div "Enter additional details (optional)" at bounding box center [134, 123] width 60 height 8
click at [102, 123] on input "Enter additional details (optional)" at bounding box center [100, 123] width 5 height 5
checkbox input "true"
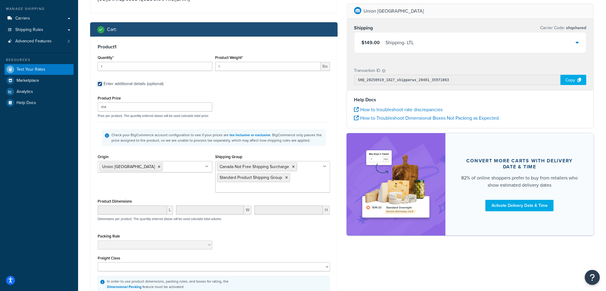
scroll to position [74, 0]
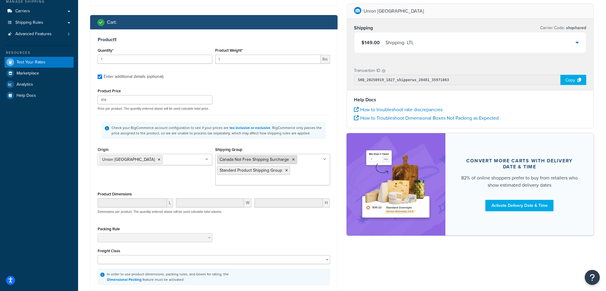
click at [293, 158] on icon at bounding box center [293, 160] width 3 height 4
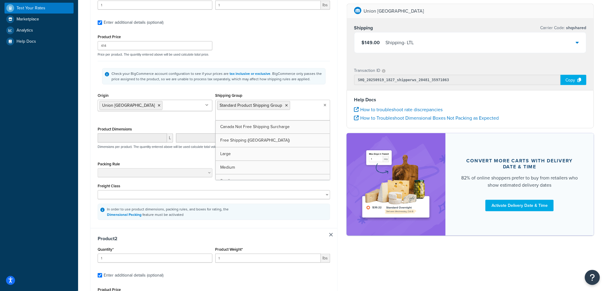
scroll to position [128, 0]
click at [340, 187] on div "Shipping destination : Edit New Jersey, 08854 , United States Cart : Product 1 …" at bounding box center [214, 229] width 256 height 641
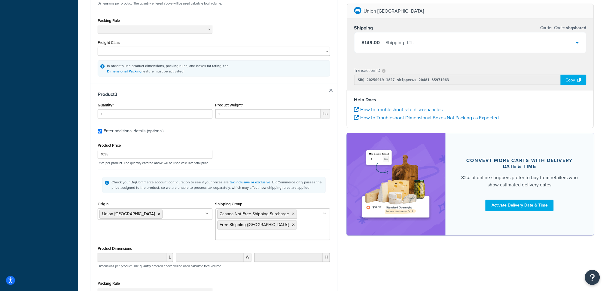
scroll to position [272, 0]
click at [294, 213] on icon at bounding box center [293, 214] width 3 height 4
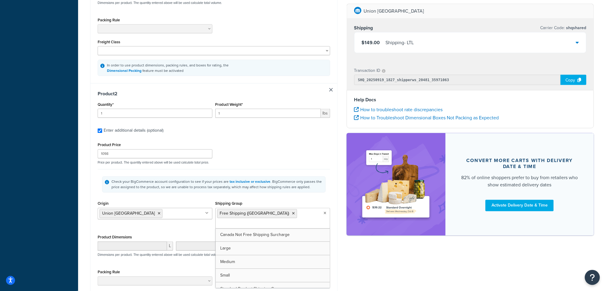
click at [318, 166] on div "Product Price 1098 Price per product. The quantity entered above will be used c…" at bounding box center [214, 230] width 232 height 178
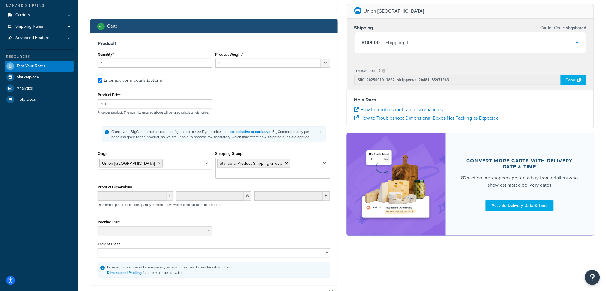
scroll to position [58, 0]
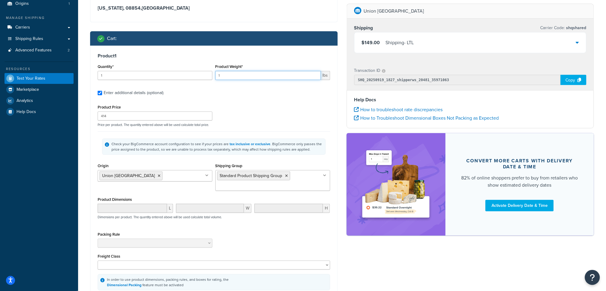
click at [237, 74] on input "1" at bounding box center [267, 75] width 105 height 9
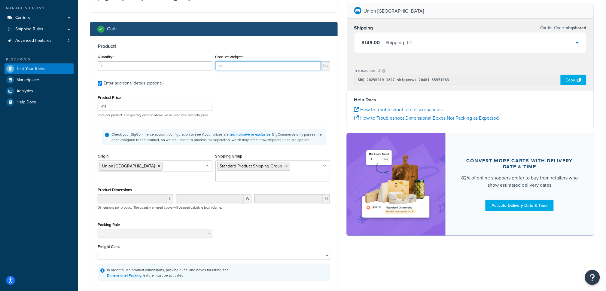
scroll to position [68, 0]
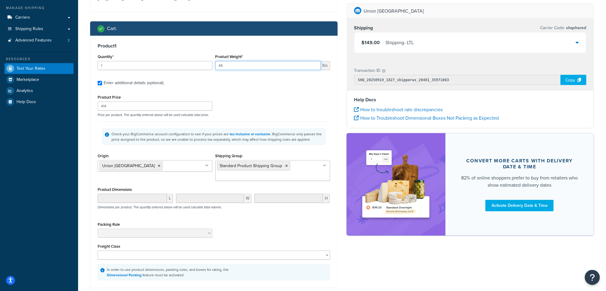
type input "48"
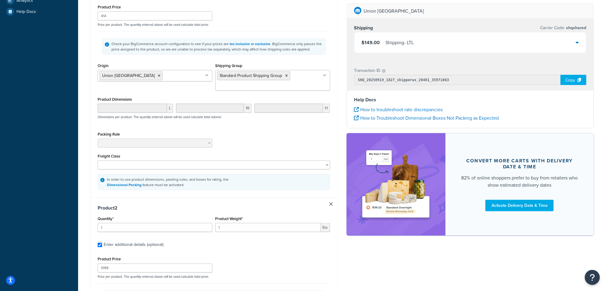
scroll to position [164, 0]
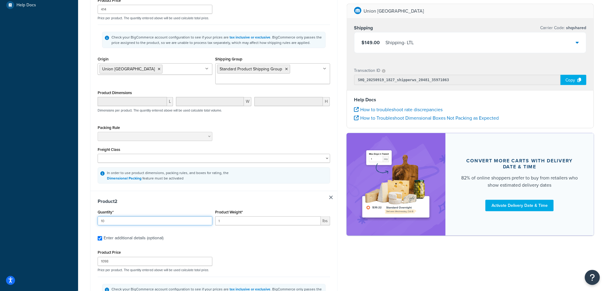
type input "10"
type input "90"
click at [291, 241] on label "Enter additional details (optional)" at bounding box center [217, 238] width 226 height 10
click at [102, 240] on input "Enter additional details (optional)" at bounding box center [100, 238] width 5 height 5
checkbox input "false"
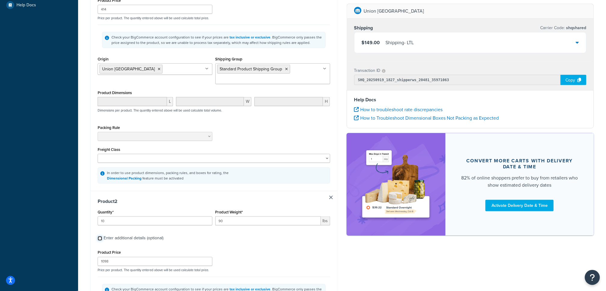
checkbox input "false"
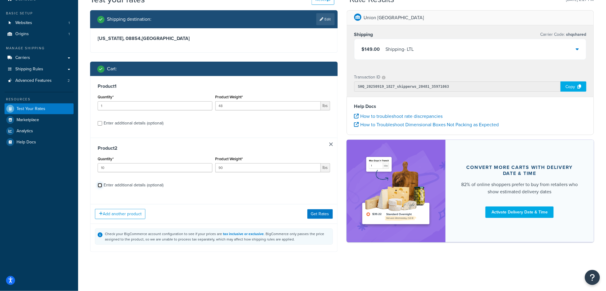
scroll to position [28, 0]
click at [319, 212] on button "Get Rates" at bounding box center [320, 214] width 26 height 10
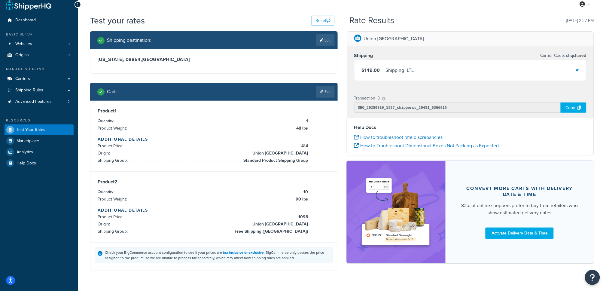
scroll to position [0, 0]
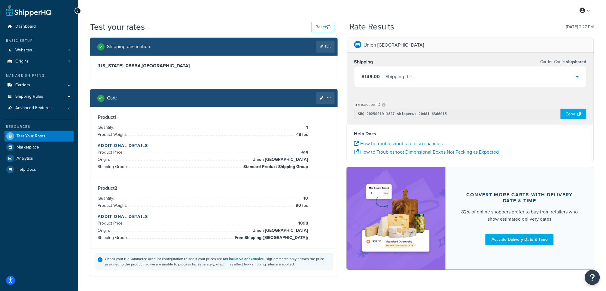
click at [335, 95] on div "Cart : Edit" at bounding box center [213, 98] width 247 height 18
click at [330, 96] on link "Edit" at bounding box center [325, 98] width 18 height 12
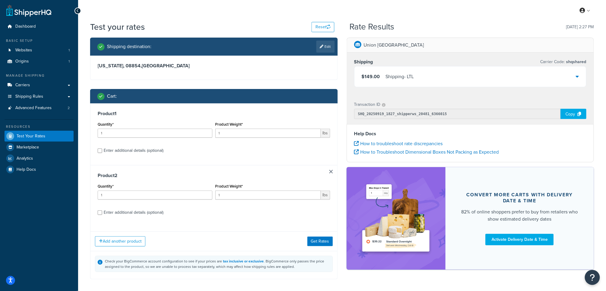
click at [150, 150] on div "Enter additional details (optional)" at bounding box center [134, 150] width 60 height 8
click at [102, 150] on input "Enter additional details (optional)" at bounding box center [100, 150] width 5 height 5
checkbox input "true"
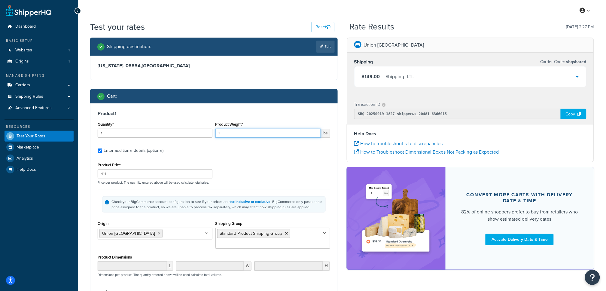
click at [252, 133] on input "1" at bounding box center [267, 133] width 105 height 9
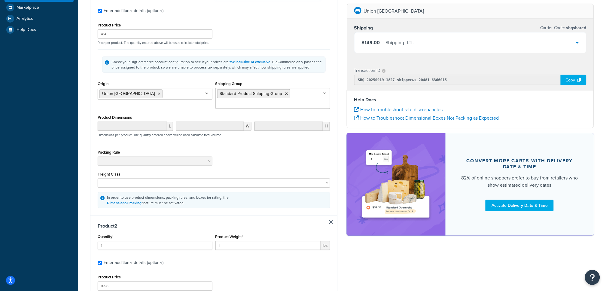
scroll to position [140, 0]
type input "57"
click at [119, 244] on input "1" at bounding box center [155, 244] width 115 height 9
type input "10"
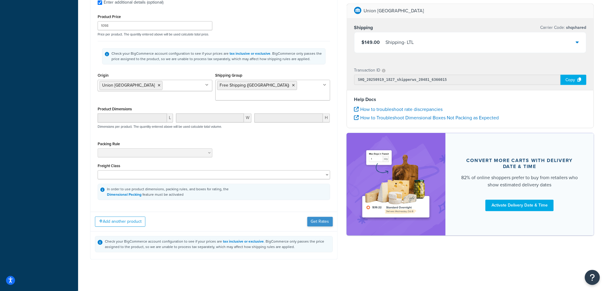
type input "90"
click at [318, 216] on button "Get Rates" at bounding box center [320, 221] width 26 height 10
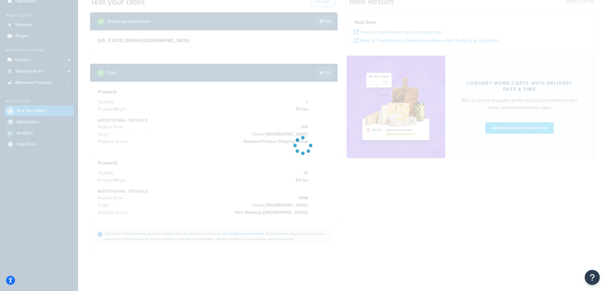
scroll to position [25, 0]
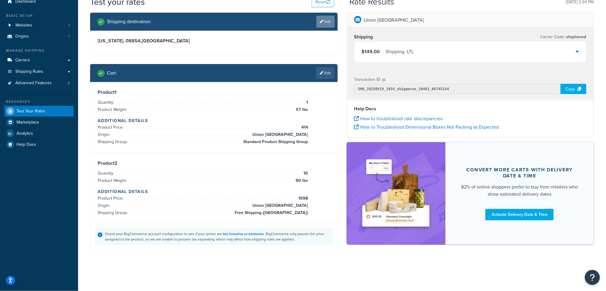
click at [330, 20] on link "Edit" at bounding box center [325, 22] width 18 height 12
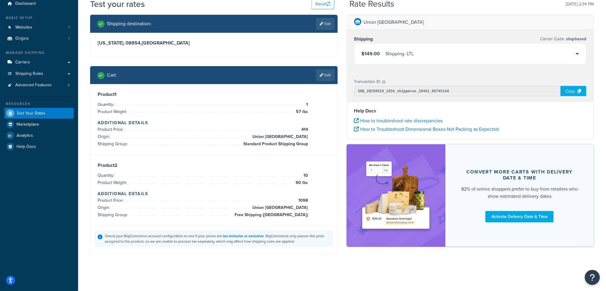
select select "NJ"
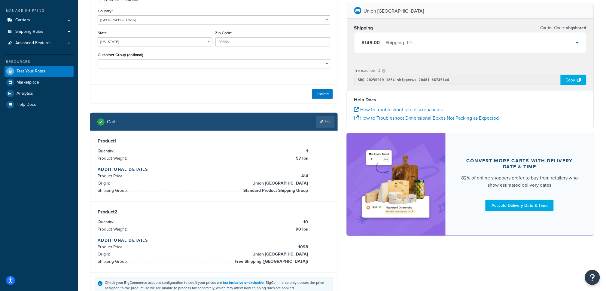
scroll to position [60, 0]
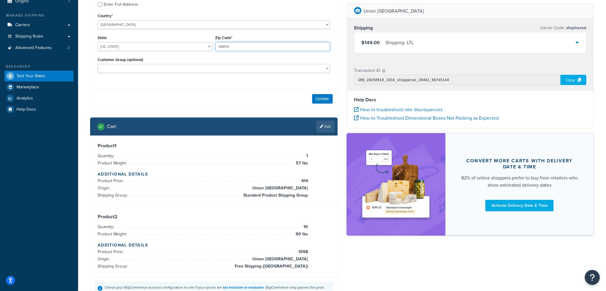
click at [248, 45] on input "08854" at bounding box center [272, 46] width 115 height 9
type input "08855"
click at [319, 96] on button "Update" at bounding box center [322, 99] width 21 height 10
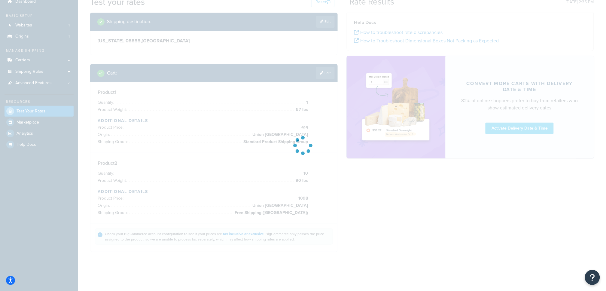
scroll to position [25, 0]
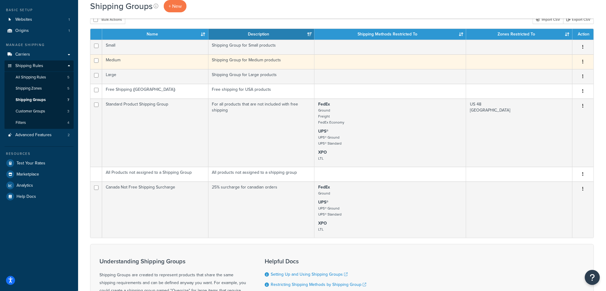
scroll to position [32, 0]
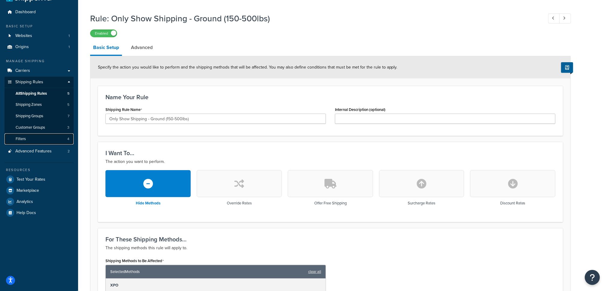
scroll to position [16, 0]
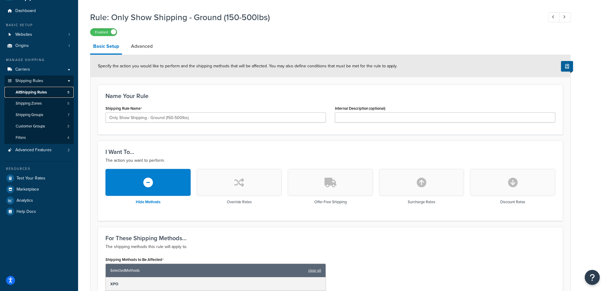
click at [55, 94] on link "All Shipping Rules 5" at bounding box center [39, 92] width 69 height 11
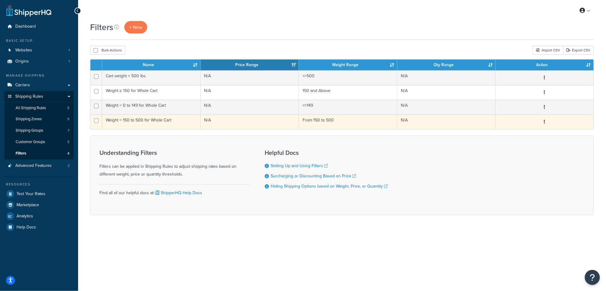
click at [359, 120] on td "From 150 to 500" at bounding box center [348, 121] width 98 height 15
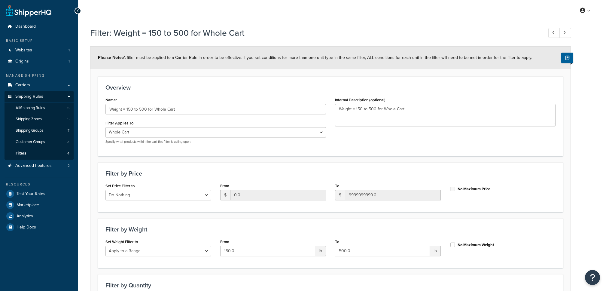
select select "range"
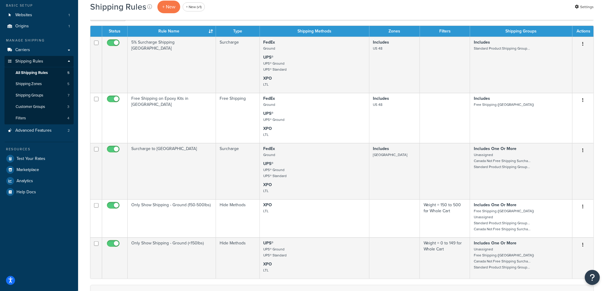
scroll to position [36, 0]
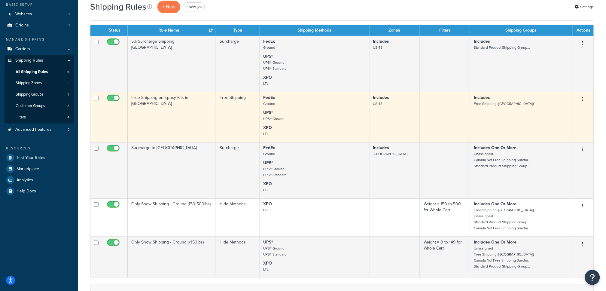
click at [194, 105] on td "Free Shipping on Epoxy Kits in [GEOGRAPHIC_DATA]" at bounding box center [172, 117] width 88 height 50
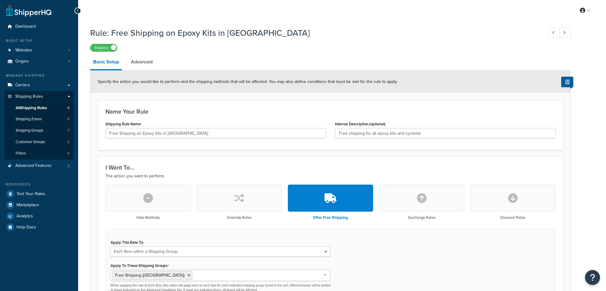
select select "ITEM"
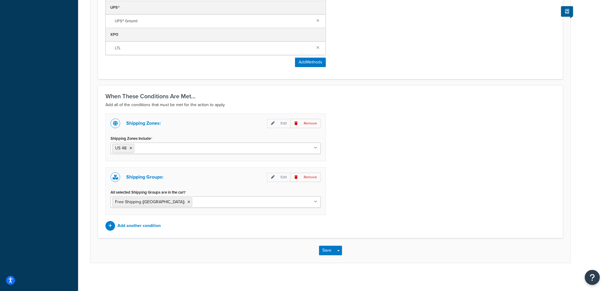
scroll to position [398, 0]
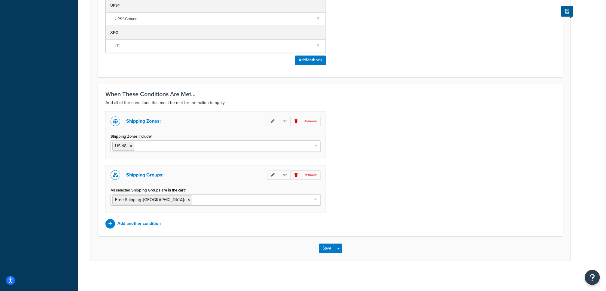
click at [187, 200] on icon at bounding box center [188, 200] width 3 height 4
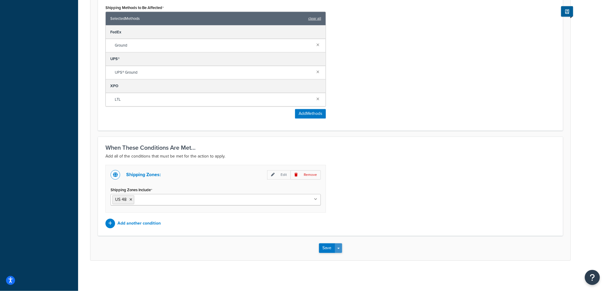
click at [340, 247] on button "Save Dropdown" at bounding box center [338, 248] width 7 height 10
click at [349, 256] on button "Save and Edit" at bounding box center [348, 259] width 58 height 13
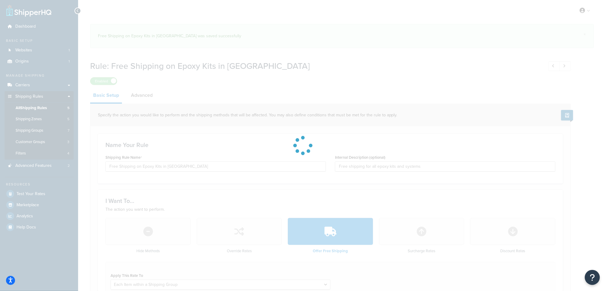
select select "ITEM"
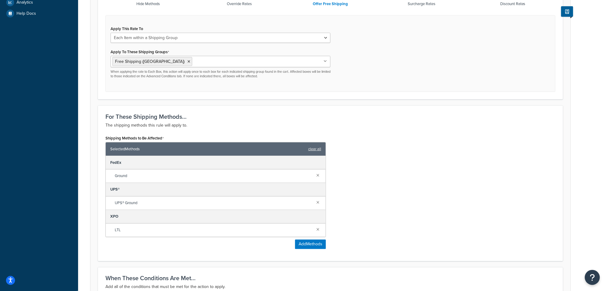
scroll to position [344, 0]
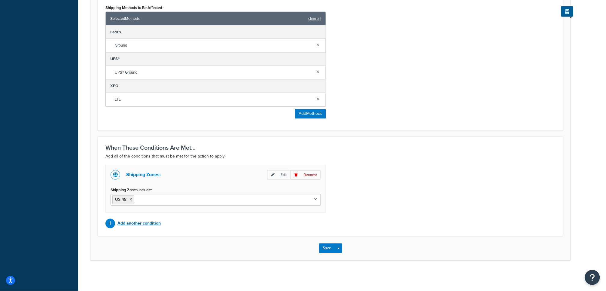
click at [155, 221] on p "Add another condition" at bounding box center [138, 223] width 43 height 8
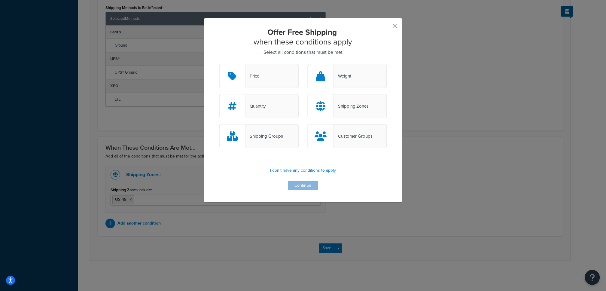
click at [270, 141] on div "Shipping Groups" at bounding box center [258, 136] width 79 height 24
click at [0, 0] on input "Shipping Groups" at bounding box center [0, 0] width 0 height 0
click at [307, 187] on button "Continue" at bounding box center [303, 185] width 30 height 10
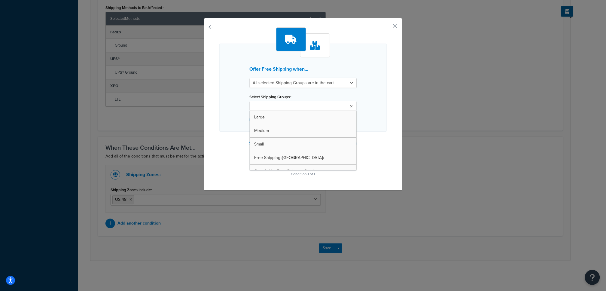
click at [296, 109] on input "Select Shipping Groups" at bounding box center [277, 106] width 53 height 7
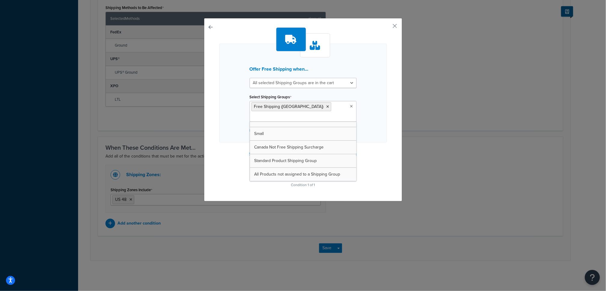
scroll to position [21, 0]
click at [370, 152] on div "Offer Free Shipping when... All selected Shipping Groups are in the cart Any se…" at bounding box center [303, 108] width 168 height 162
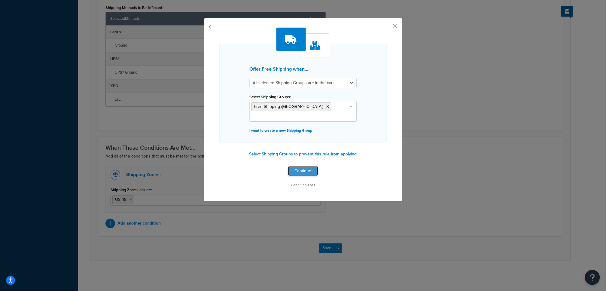
click at [299, 172] on button "Continue" at bounding box center [303, 171] width 30 height 10
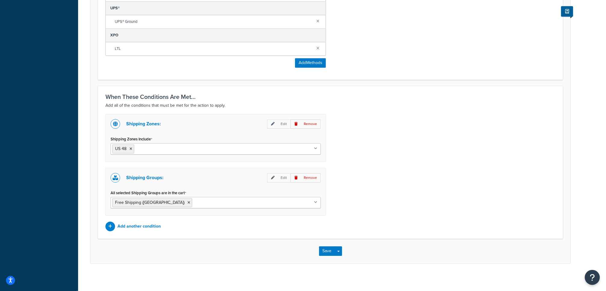
scroll to position [398, 0]
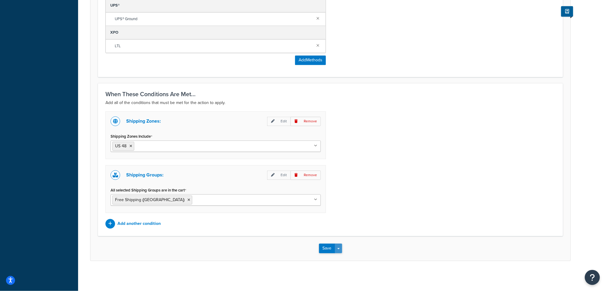
click at [339, 247] on button "Save Dropdown" at bounding box center [338, 248] width 7 height 10
click at [352, 256] on button "Save and Edit" at bounding box center [348, 259] width 58 height 13
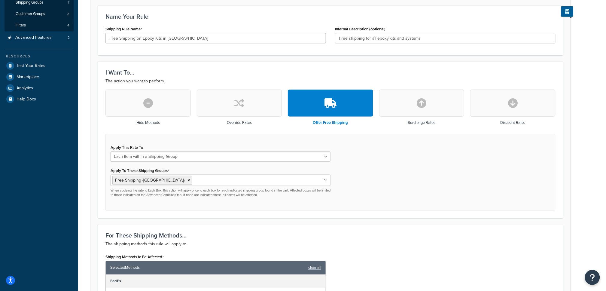
scroll to position [129, 0]
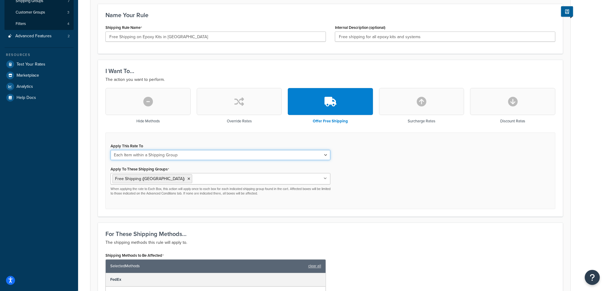
click at [248, 157] on select "Each Shipment in the Cart Each Shipping Group in the Cart Each Item within a Sh…" at bounding box center [220, 155] width 220 height 10
select select "SHIPPING_GROUP"
click at [110, 150] on select "Each Shipment in the Cart Each Shipping Group in the Cart Each Item within a Sh…" at bounding box center [220, 155] width 220 height 10
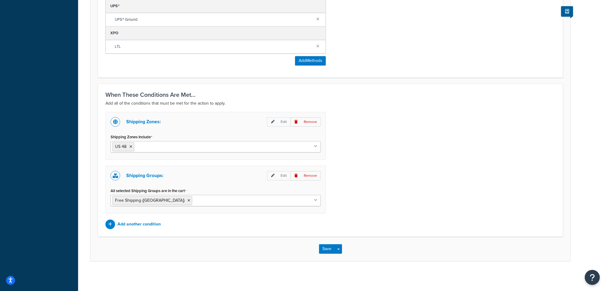
scroll to position [431, 0]
click at [339, 250] on button "Save Dropdown" at bounding box center [338, 248] width 7 height 10
click at [354, 256] on button "Save and Edit" at bounding box center [348, 259] width 58 height 13
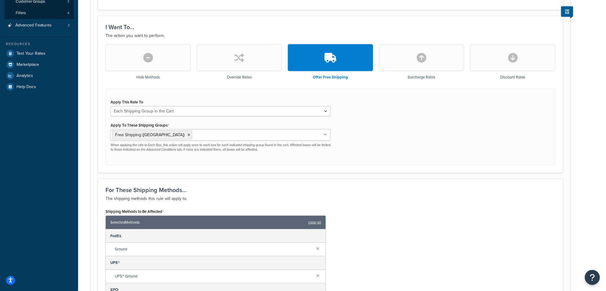
scroll to position [141, 0]
click at [194, 131] on input "Apply To These Shipping Groups" at bounding box center [220, 134] width 53 height 7
click at [198, 109] on select "Each Shipment in the Cart Each Shipping Group in the Cart Each Item within a Sh…" at bounding box center [220, 111] width 220 height 10
select select "ITEM"
click at [110, 106] on select "Each Shipment in the Cart Each Shipping Group in the Cart Each Item within a Sh…" at bounding box center [220, 111] width 220 height 10
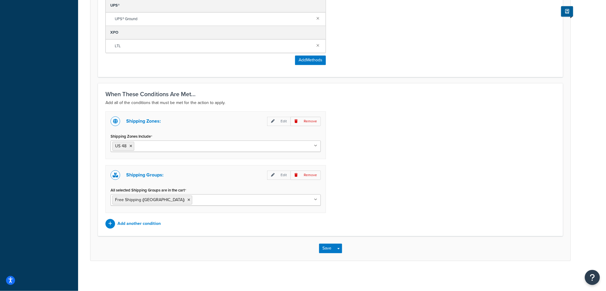
scroll to position [398, 0]
click at [337, 249] on button "Save Dropdown" at bounding box center [338, 248] width 7 height 10
click at [362, 257] on button "Save and Edit" at bounding box center [348, 259] width 58 height 13
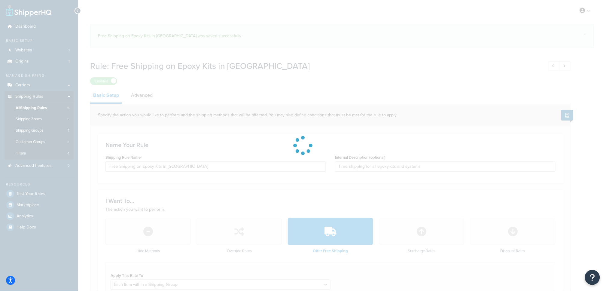
select select "ITEM"
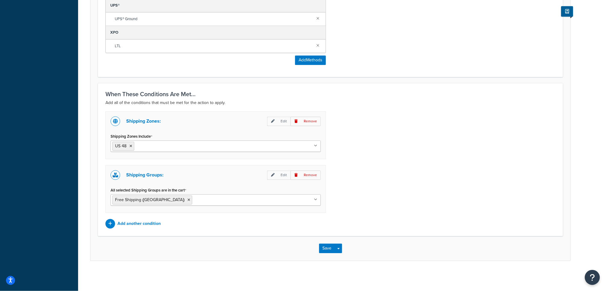
scroll to position [428, 0]
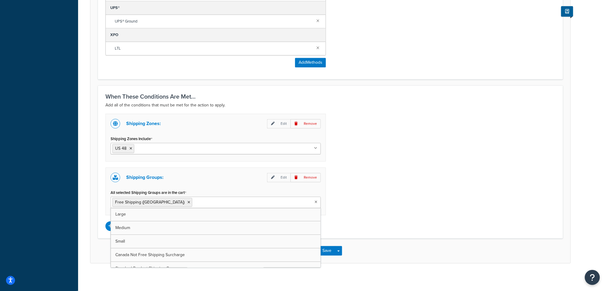
click at [218, 201] on ul "Free Shipping ([GEOGRAPHIC_DATA])" at bounding box center [215, 201] width 210 height 11
click at [394, 210] on div "Shipping Zones: Edit Remove Shipping Zones Include US 48 US APO US Canada US PO…" at bounding box center [330, 171] width 459 height 117
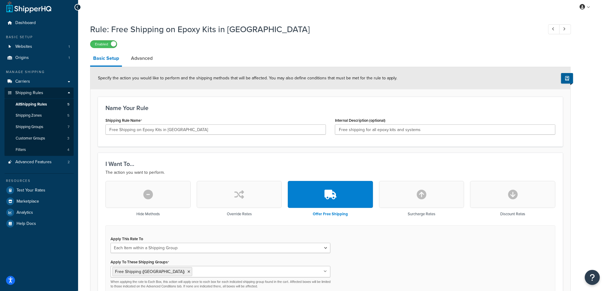
scroll to position [0, 0]
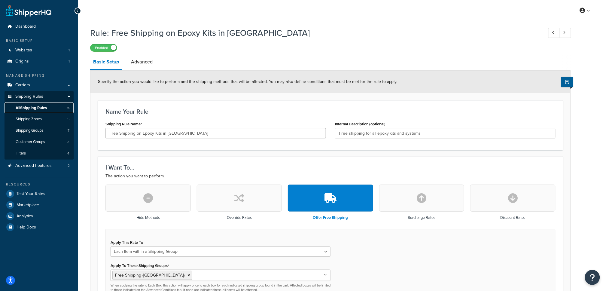
click at [64, 109] on link "All Shipping Rules 5" at bounding box center [39, 107] width 69 height 11
